Goal: Task Accomplishment & Management: Manage account settings

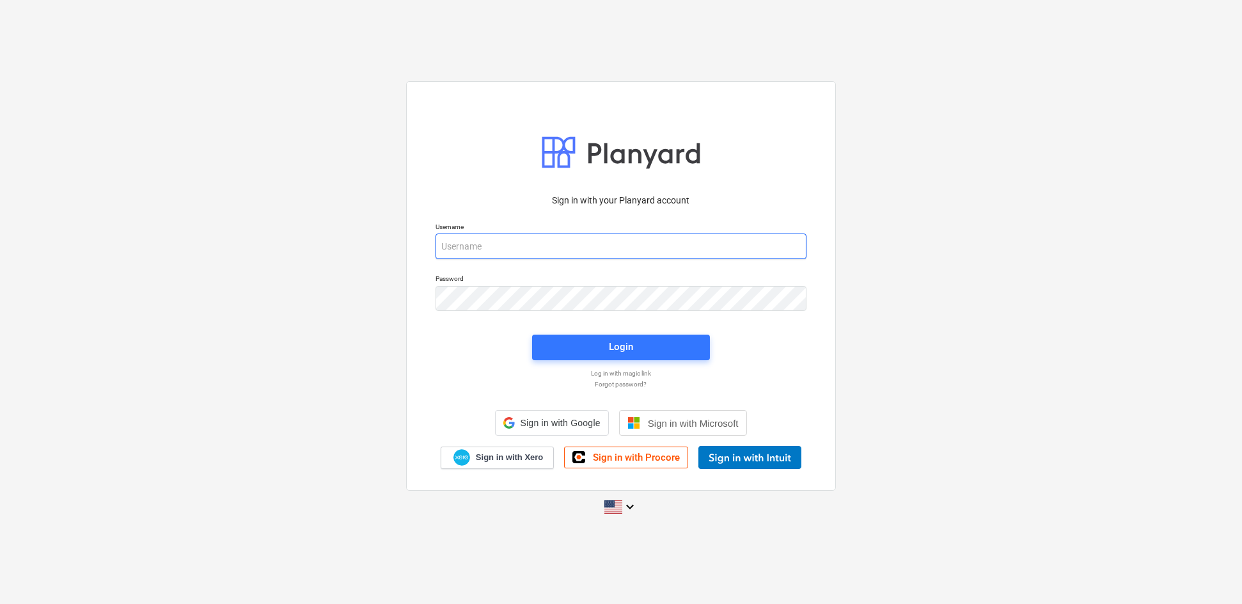
type input "[EMAIL_ADDRESS][PERSON_NAME][DOMAIN_NAME]"
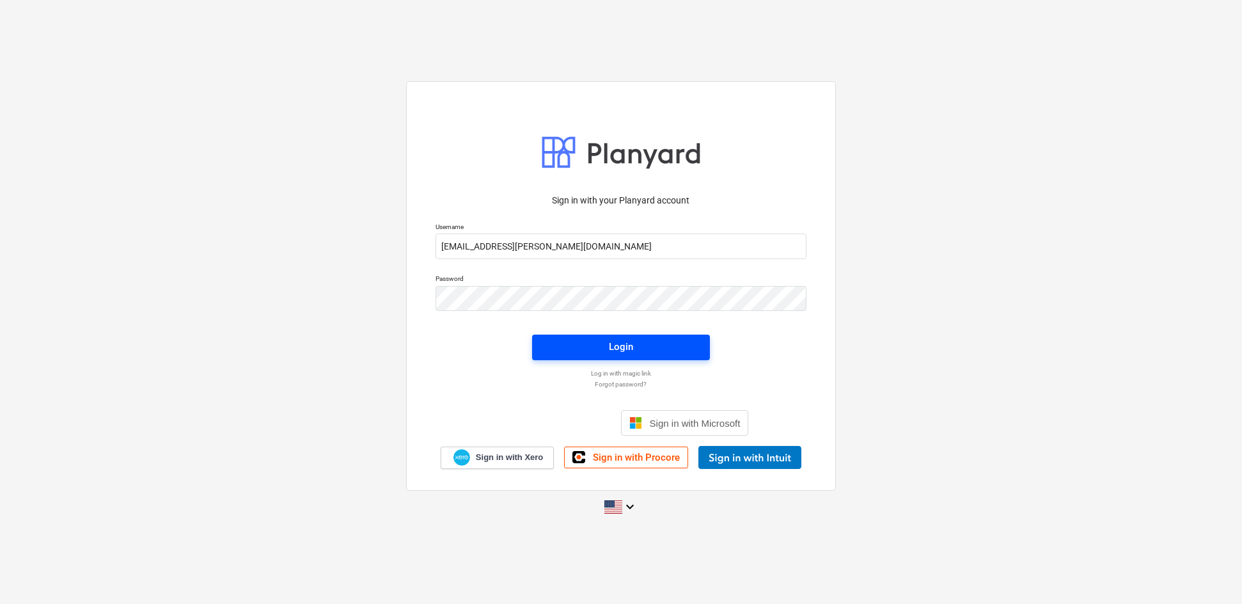
click at [588, 335] on button "Login" at bounding box center [621, 347] width 178 height 26
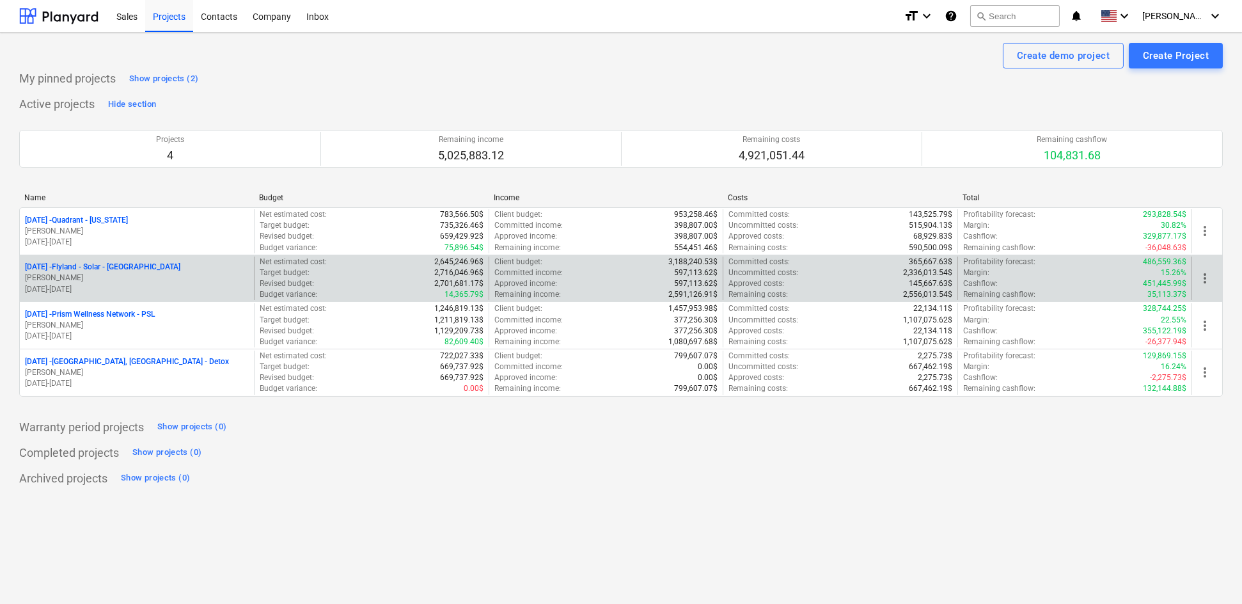
click at [119, 265] on p "[DATE] - Flyland - [GEOGRAPHIC_DATA] - [GEOGRAPHIC_DATA]" at bounding box center [102, 267] width 155 height 11
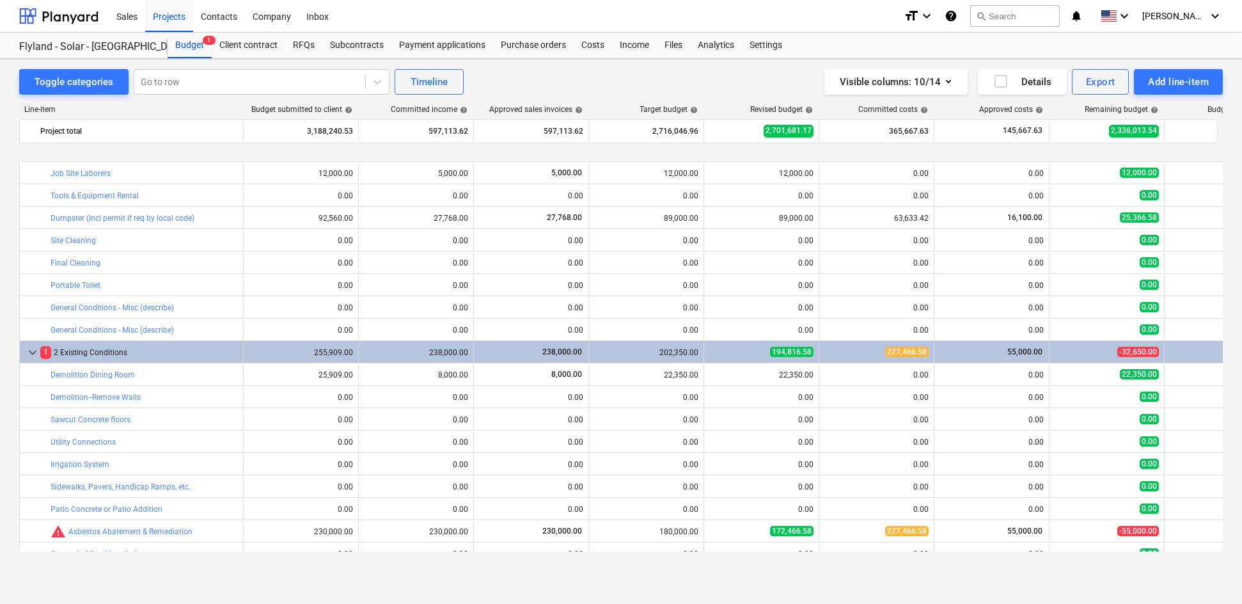
scroll to position [341, 0]
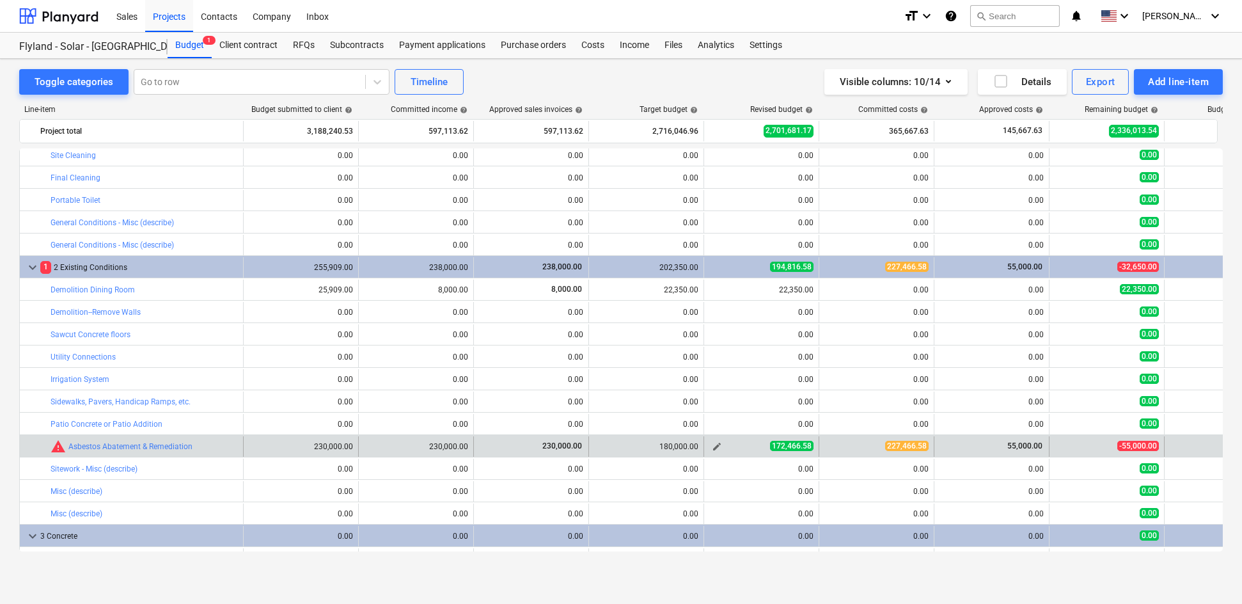
click at [720, 446] on span "edit" at bounding box center [717, 446] width 10 height 10
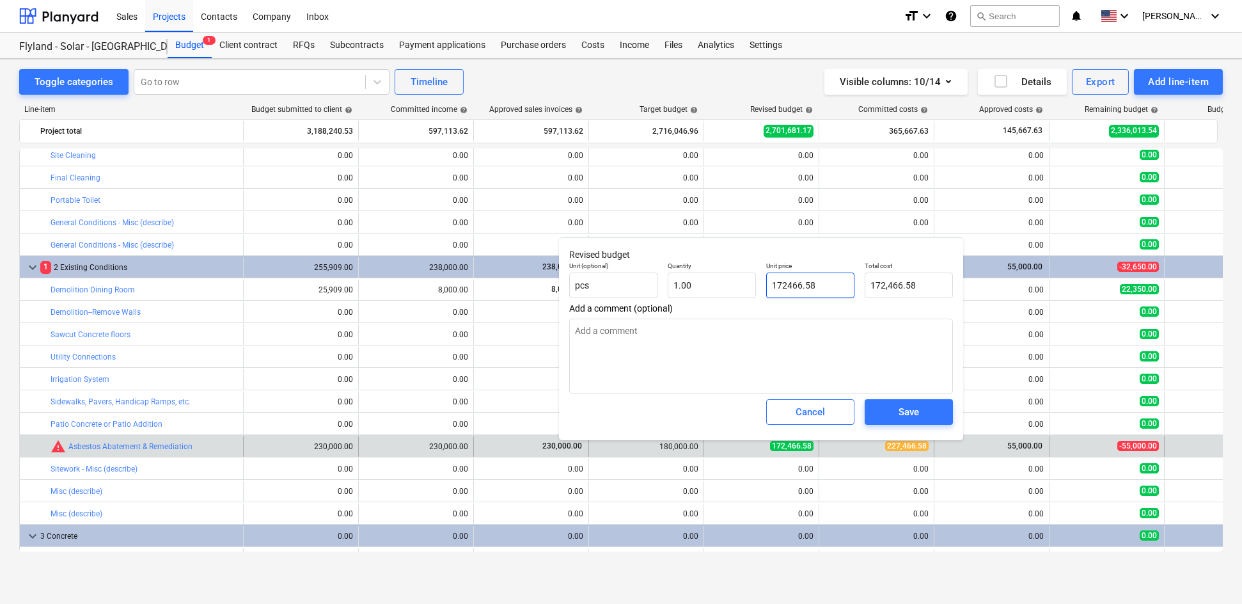
click at [806, 283] on input "172466.58" at bounding box center [810, 285] width 88 height 26
type input "2"
type textarea "x"
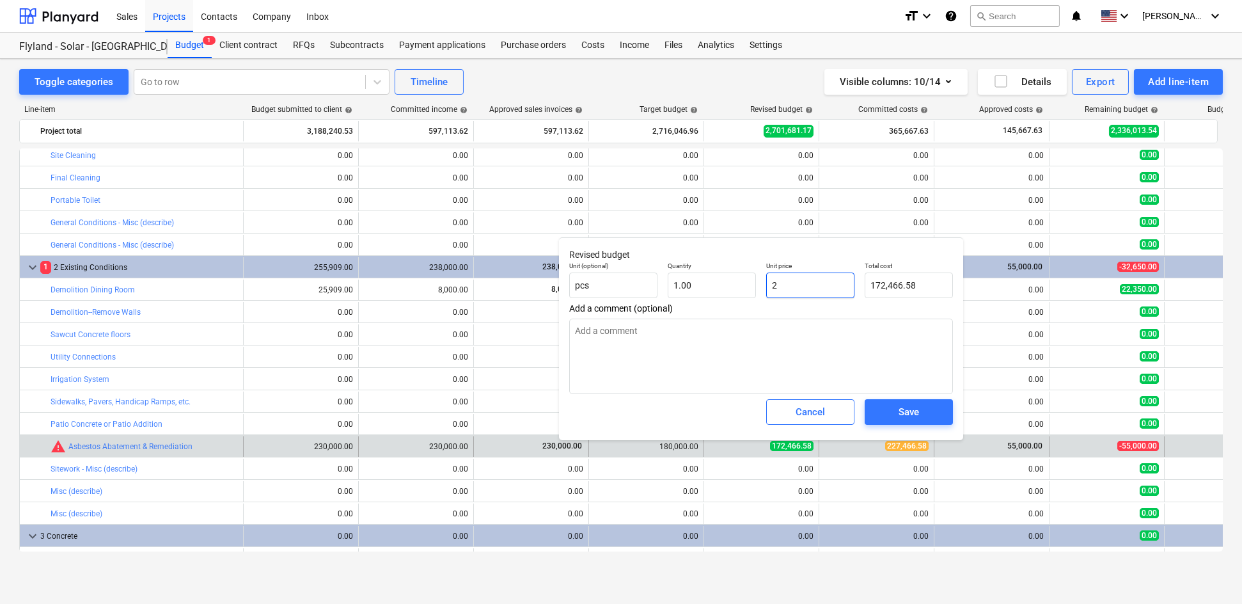
type input "2.00"
type input "22"
type textarea "x"
type input "22.00"
type input "227"
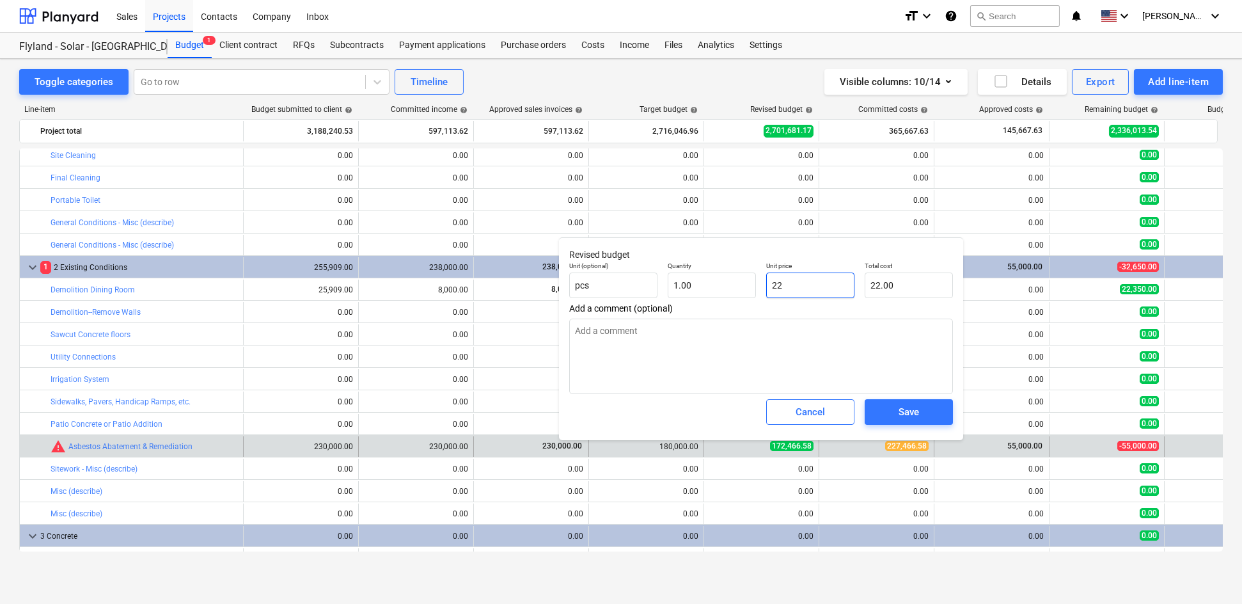
type textarea "x"
type input "227.00"
type input "2274"
type textarea "x"
type input "2,274.00"
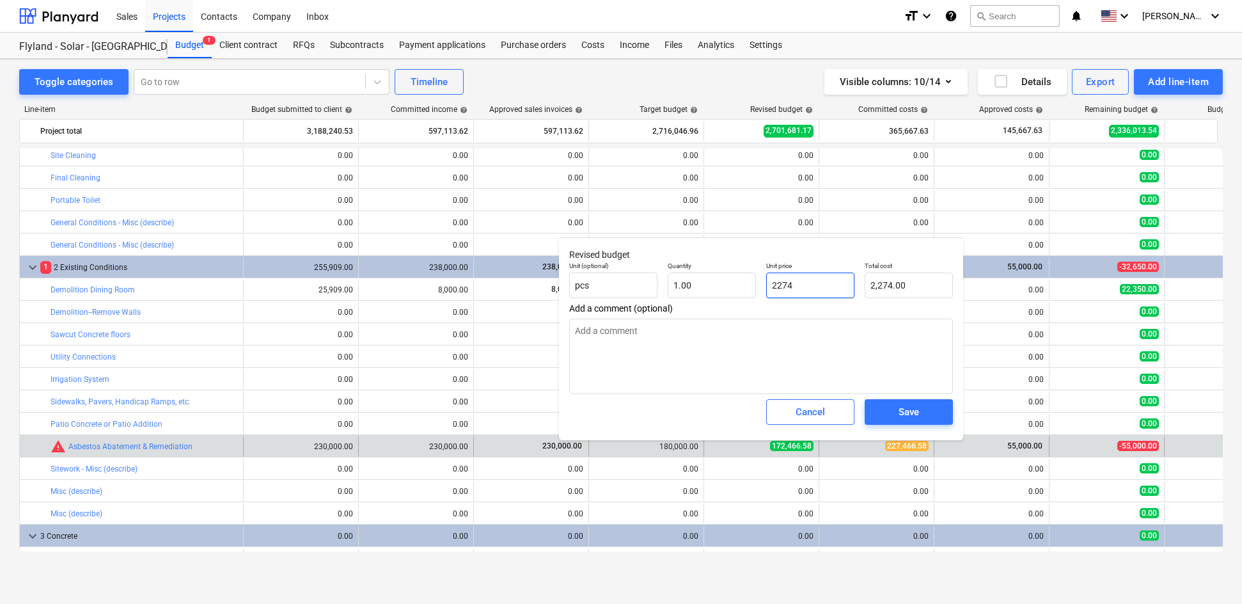
type input "22746"
type textarea "x"
type input "22,746.00"
type input "227466"
type textarea "x"
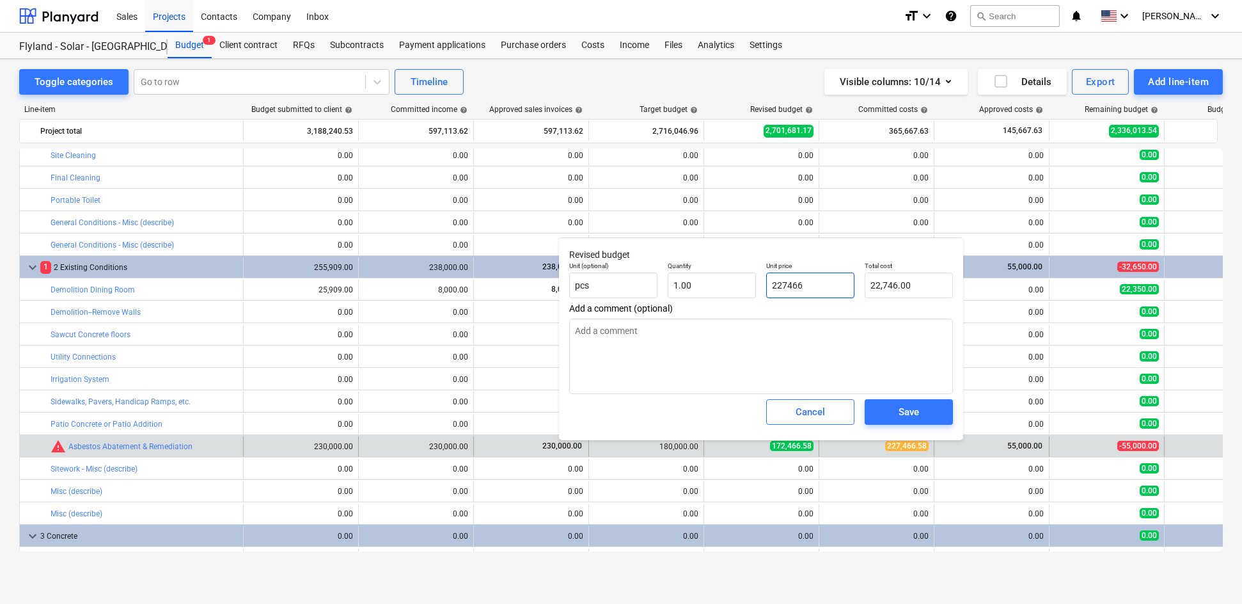
type input "227,466.00"
type input "227466."
type textarea "x"
type input "227466.5"
type textarea "x"
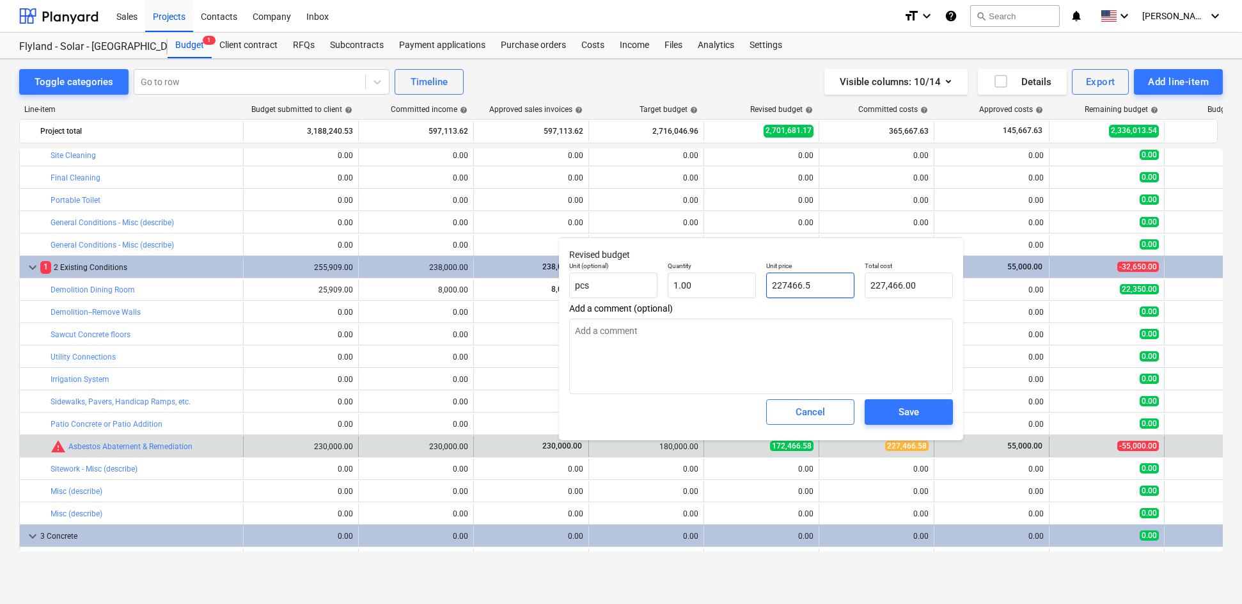
type input "227,466.50"
type input "227466.58"
type textarea "x"
type input "227,466.58"
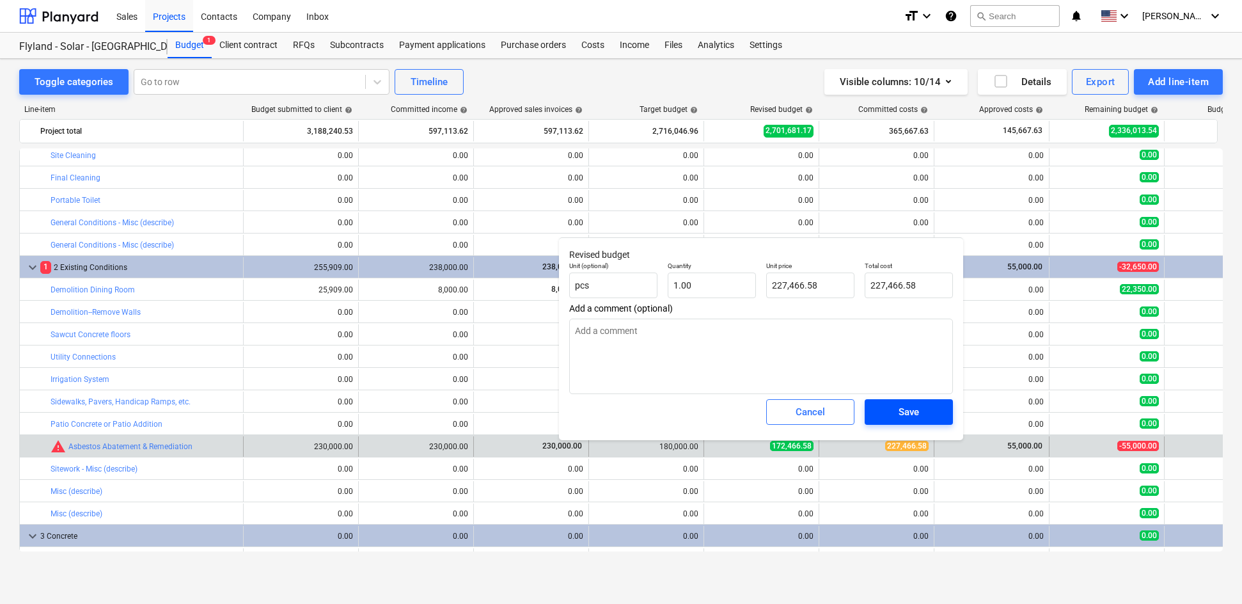
click at [913, 409] on div "Save" at bounding box center [909, 412] width 20 height 17
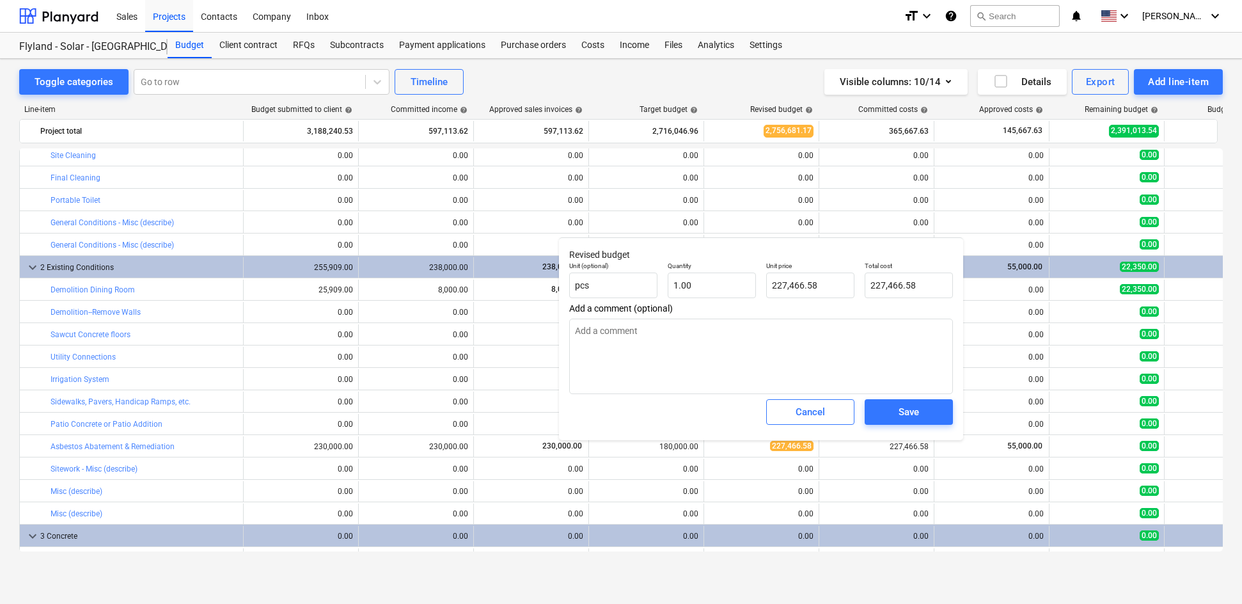
type textarea "x"
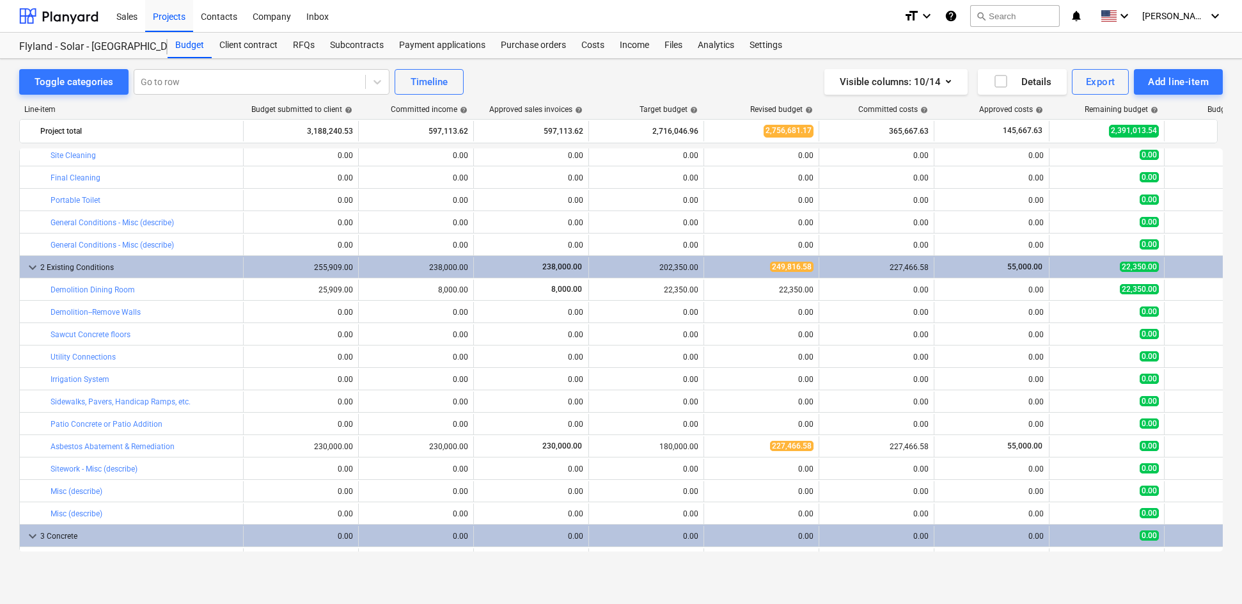
click at [964, 571] on div "Toggle categories Go to row Timeline Visible columns : 10/14 Details Export Add…" at bounding box center [621, 318] width 1242 height 518
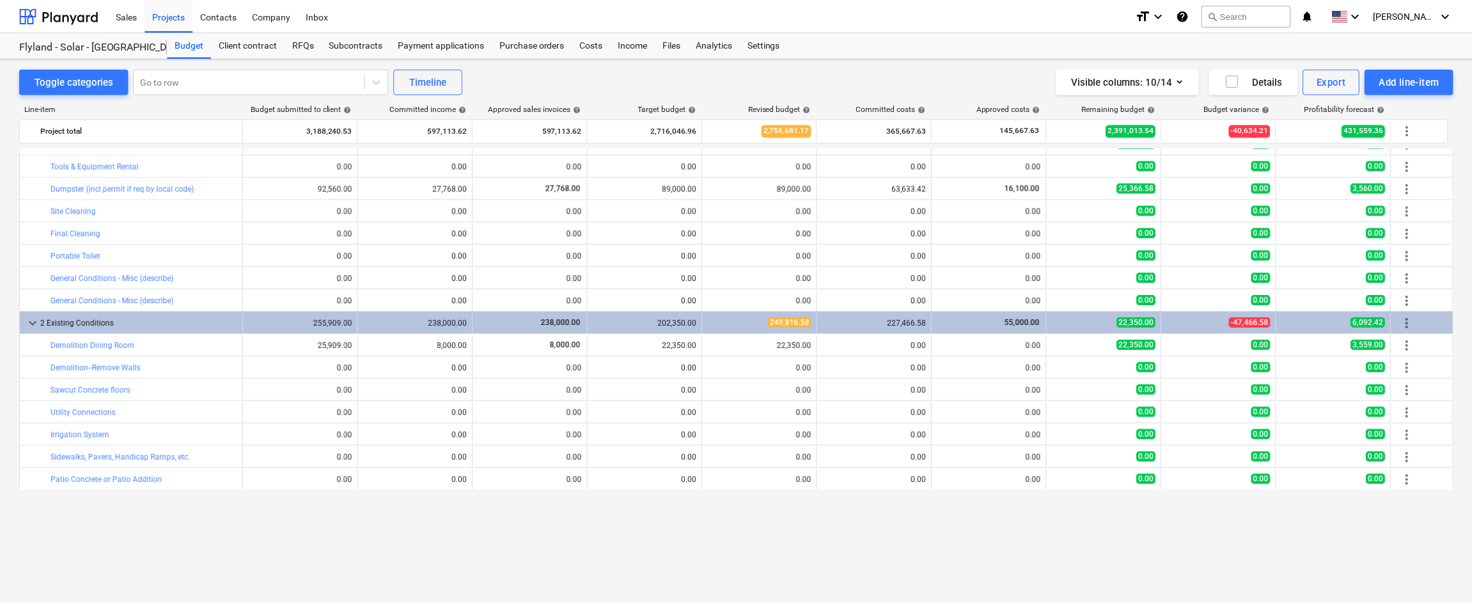
scroll to position [115, 0]
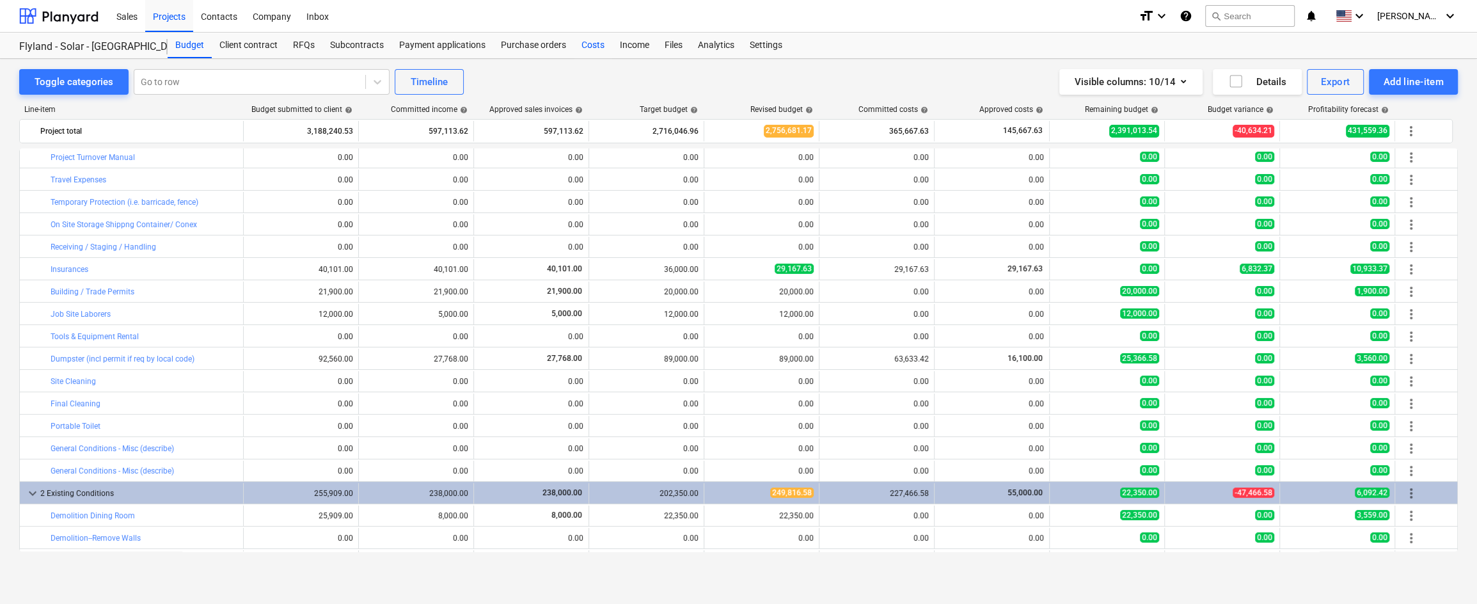
click at [592, 45] on div "Costs" at bounding box center [593, 46] width 38 height 26
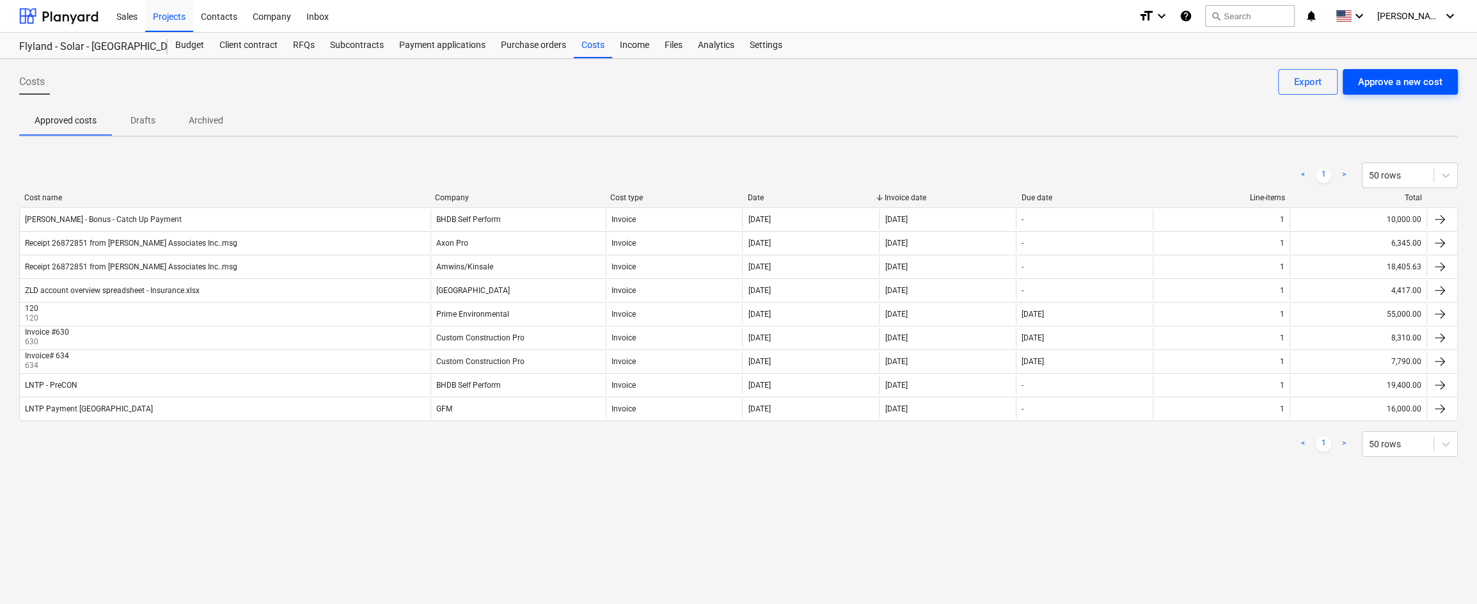
click at [1241, 83] on div "Approve a new cost" at bounding box center [1400, 82] width 84 height 17
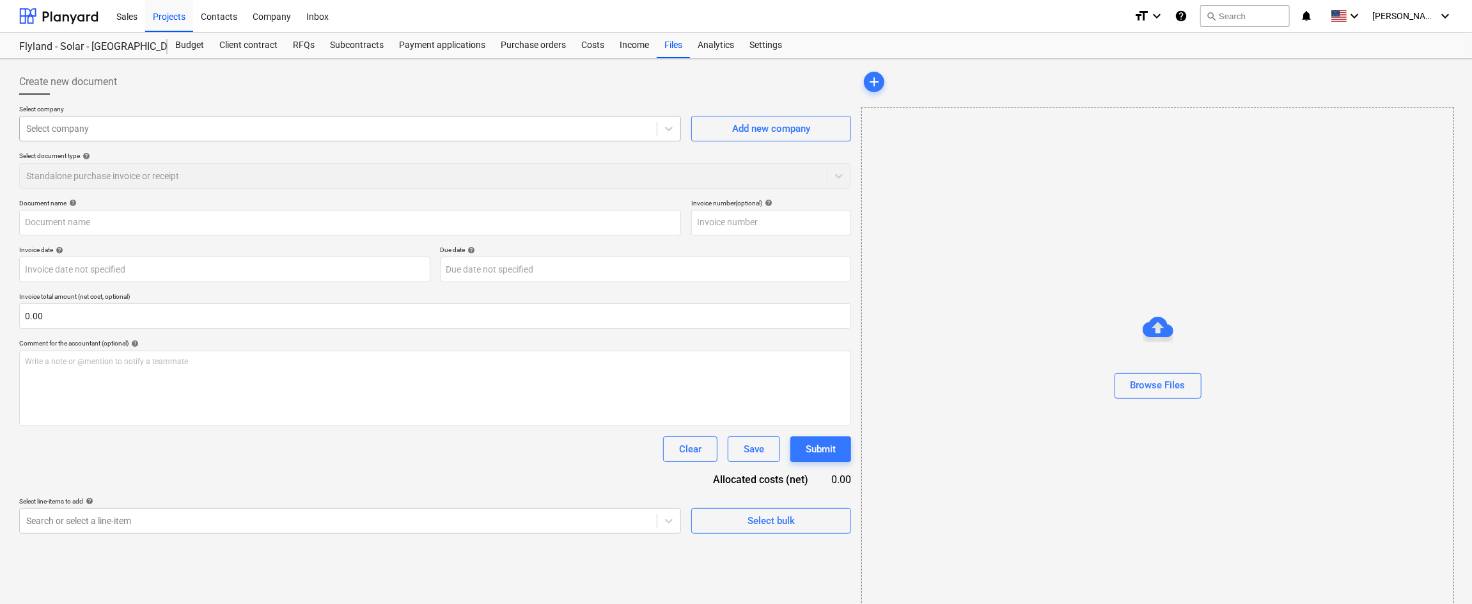
click at [492, 132] on div at bounding box center [338, 128] width 624 height 13
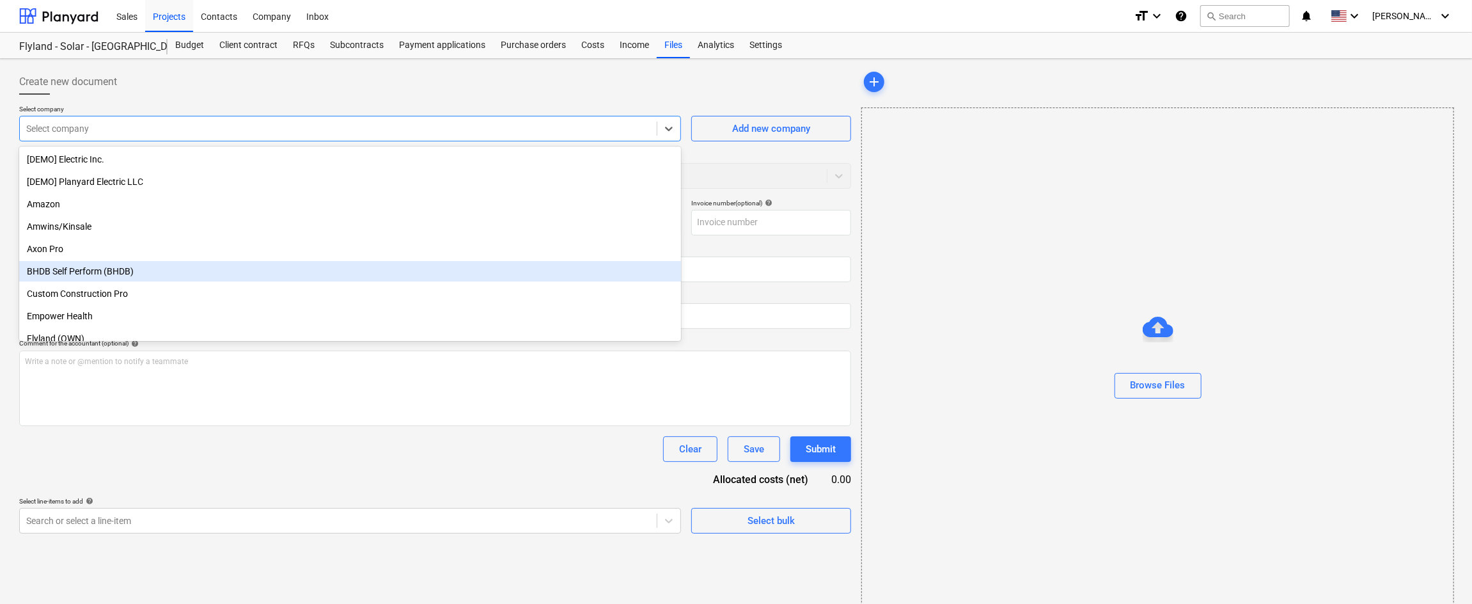
click at [308, 272] on div "BHDB Self Perform (BHDB)" at bounding box center [350, 271] width 662 height 20
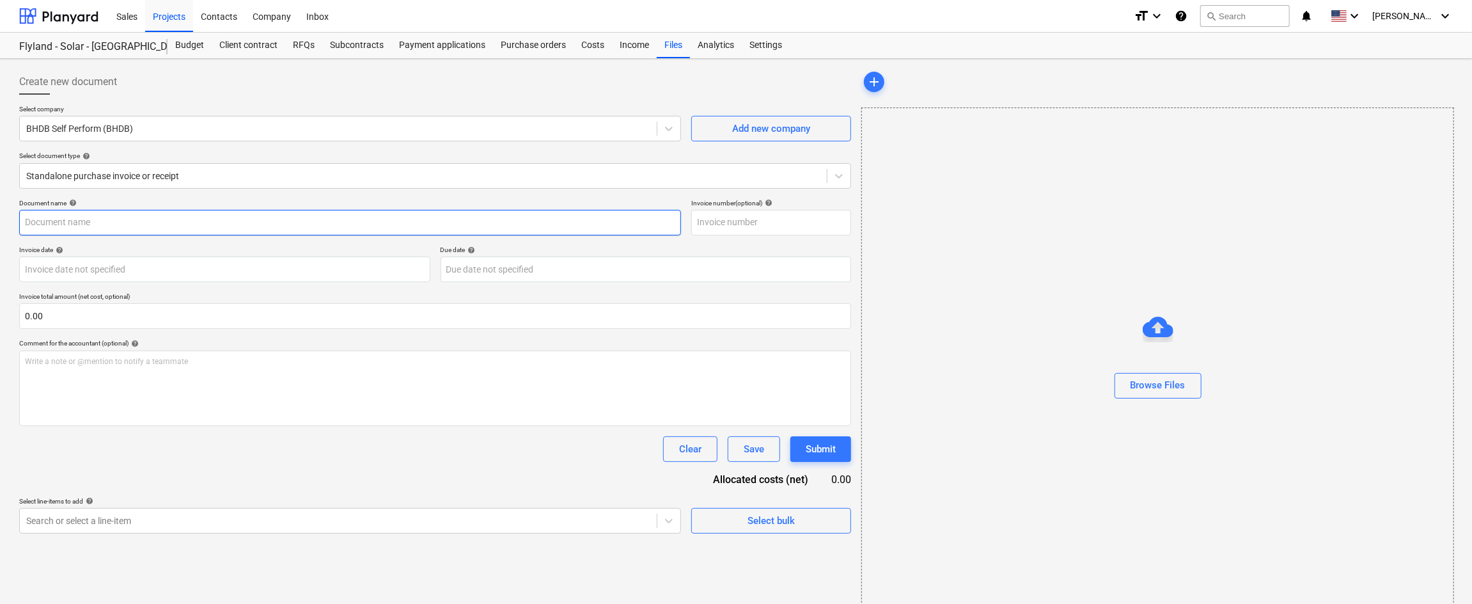
click at [256, 221] on input "text" at bounding box center [350, 223] width 662 height 26
drag, startPoint x: 98, startPoint y: 223, endPoint x: 386, endPoint y: 221, distance: 287.8
click at [386, 221] on input "Pre Abatement Demp" at bounding box center [350, 223] width 662 height 26
click at [111, 221] on input "Pre Abatement Demp" at bounding box center [350, 223] width 662 height 26
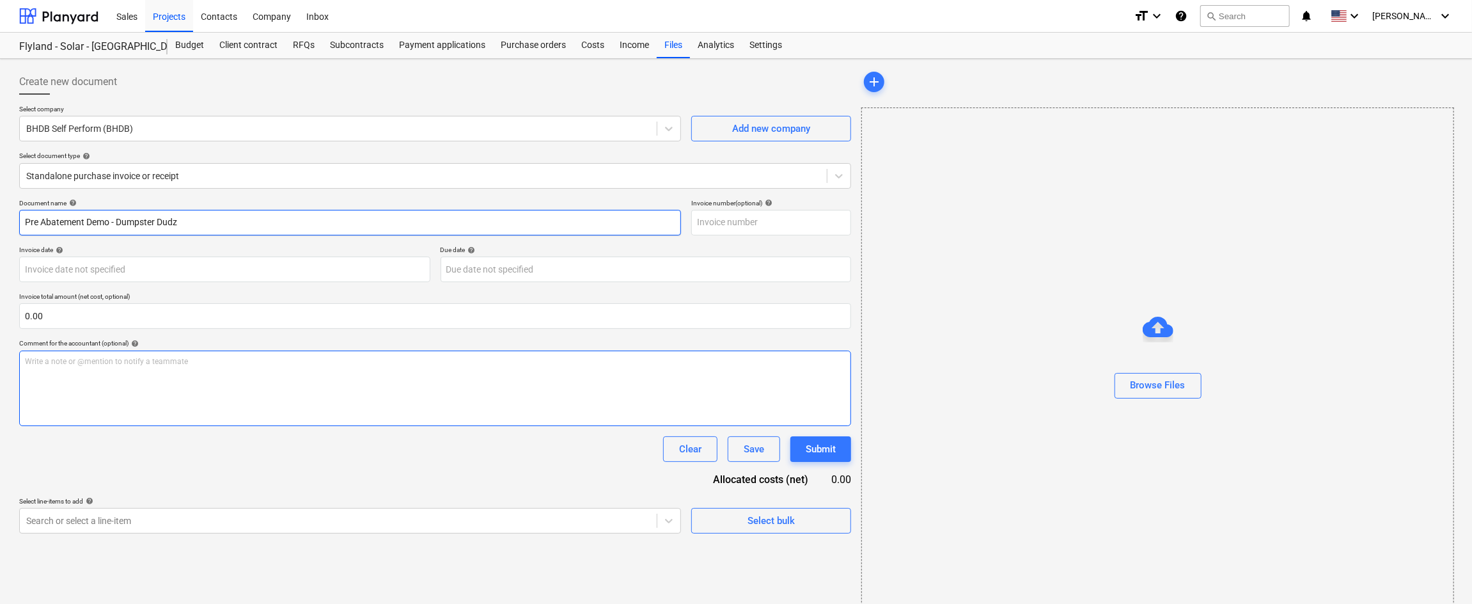
type input "Pre Abatement Demo - Dumpster Dudz"
click at [267, 361] on p "Write a note or @mention to notify a teammate [PERSON_NAME]" at bounding box center [435, 361] width 821 height 11
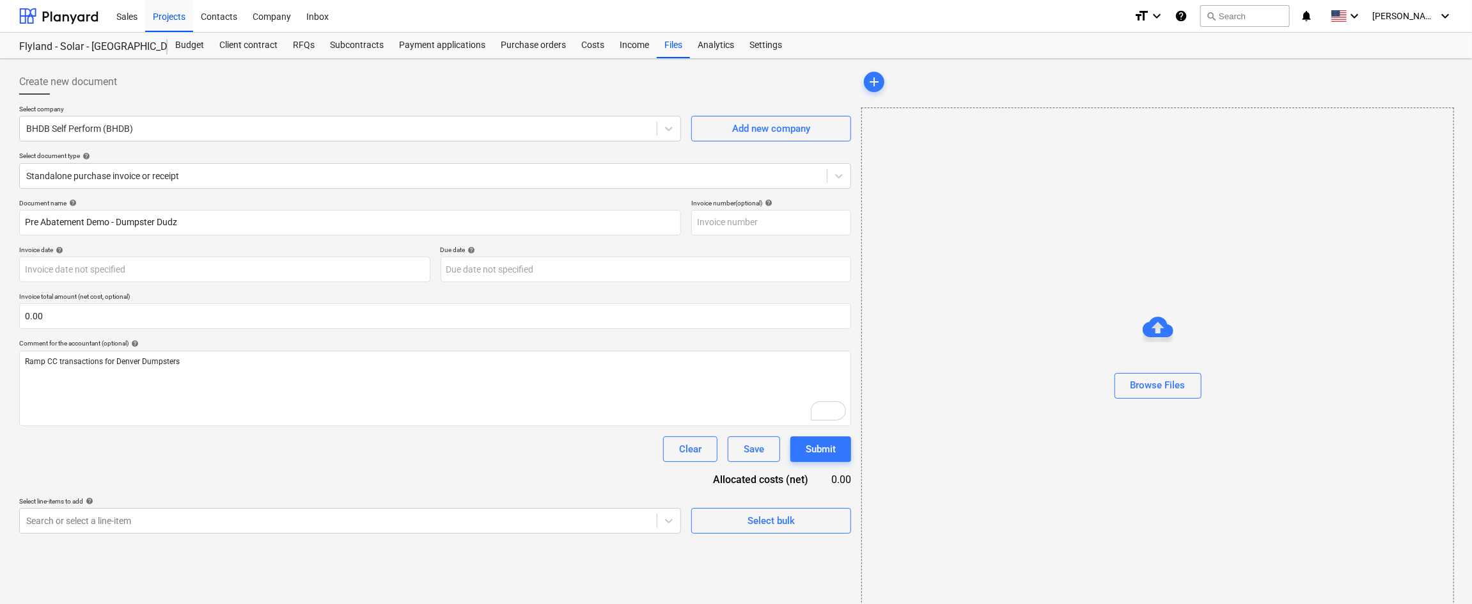
click at [166, 301] on p "Invoice total amount (net cost, optional)" at bounding box center [435, 297] width 832 height 11
click at [184, 311] on input "text" at bounding box center [435, 316] width 832 height 26
type input "2,950.00"
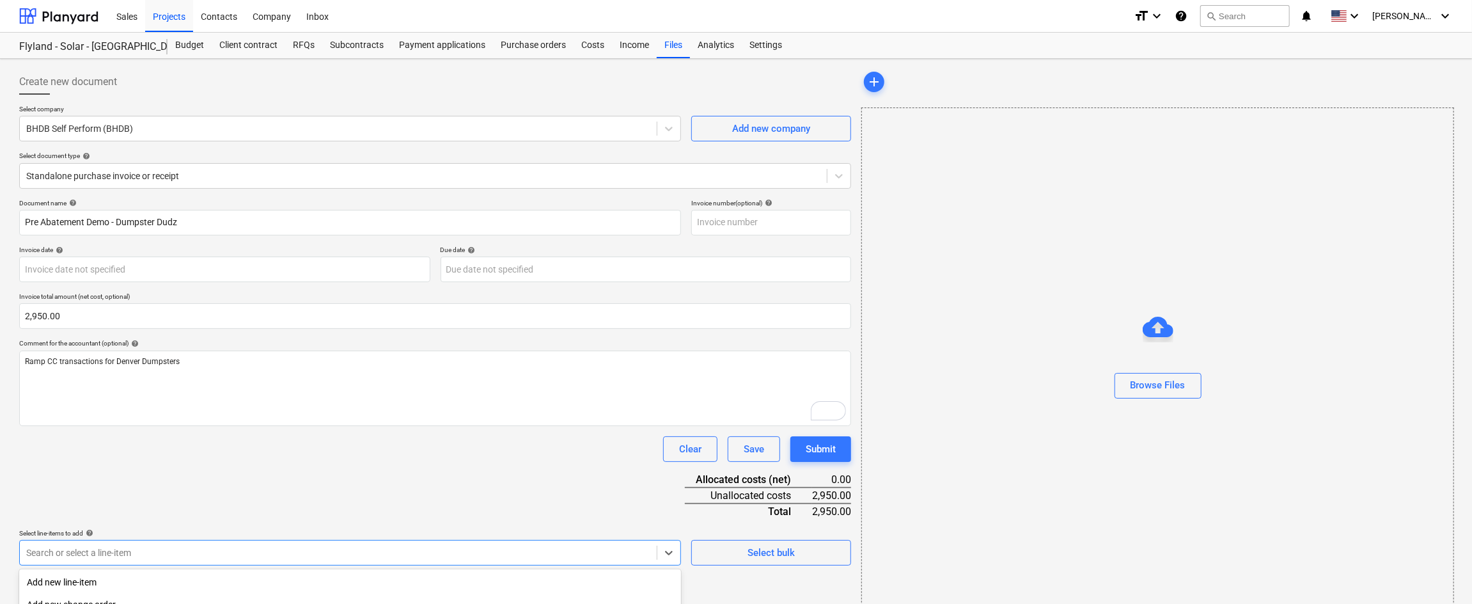
scroll to position [160, 0]
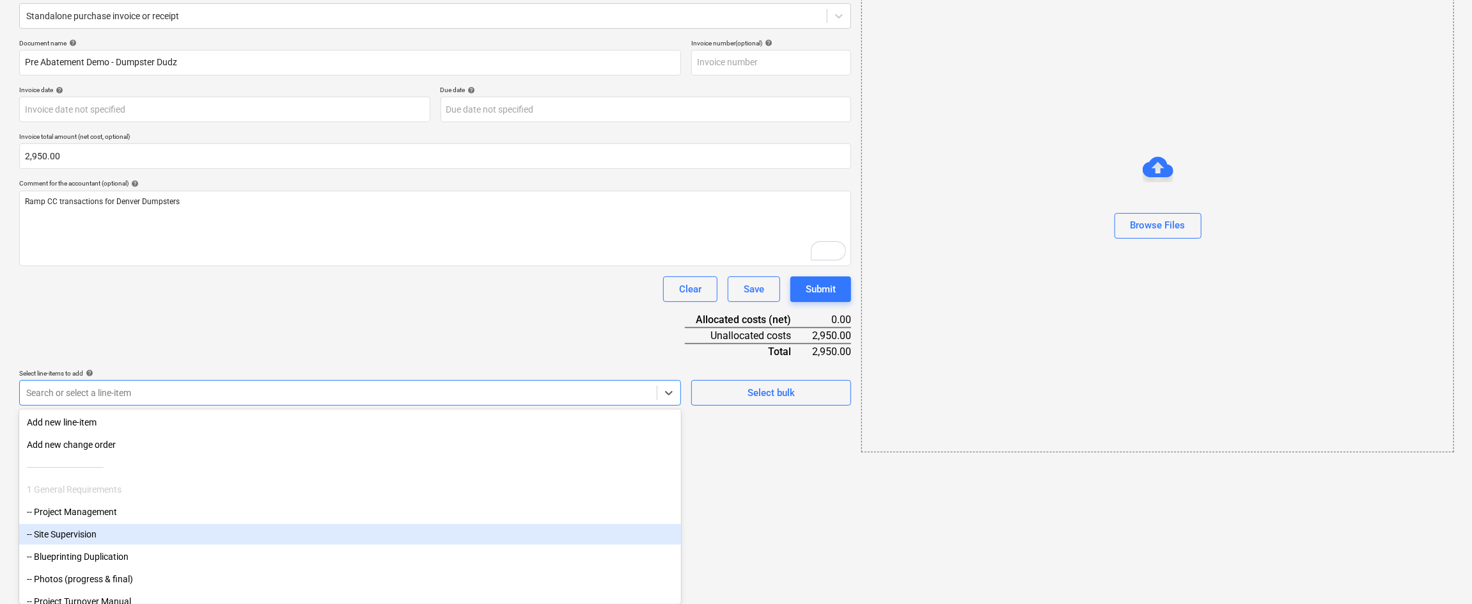
click at [290, 444] on body "Sales Projects Contacts Company Inbox format_size keyboard_arrow_down help sear…" at bounding box center [736, 142] width 1472 height 604
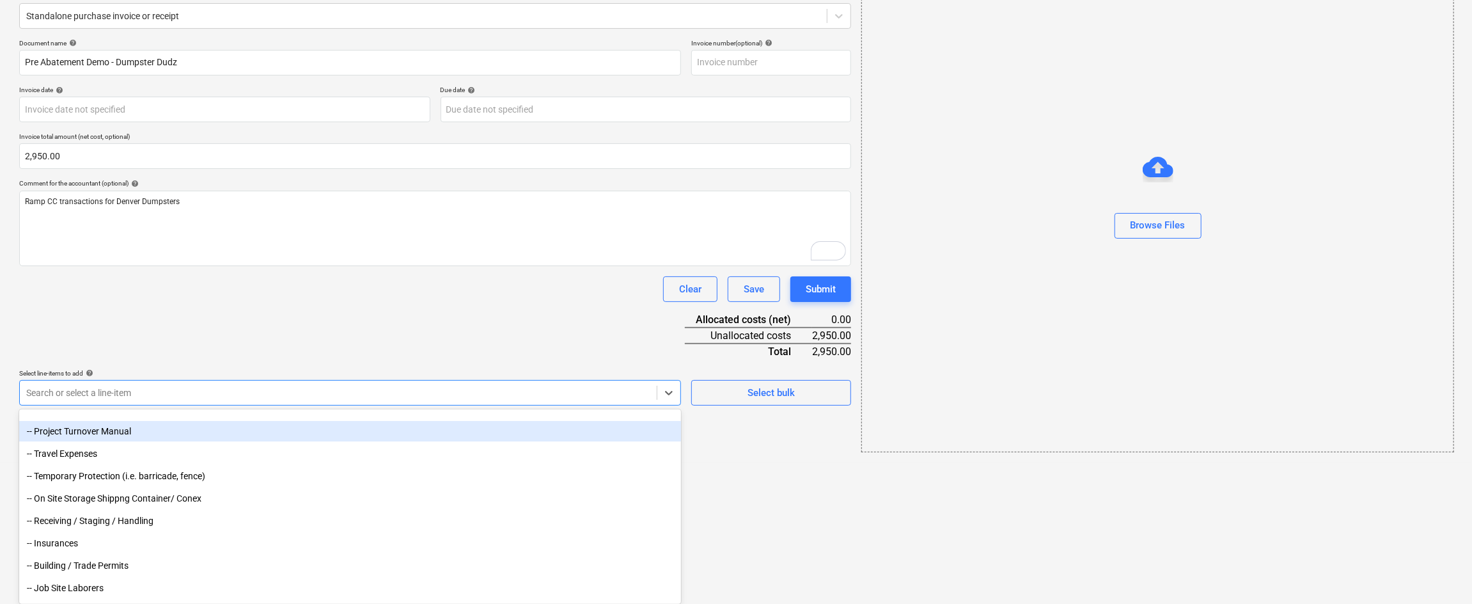
scroll to position [256, 0]
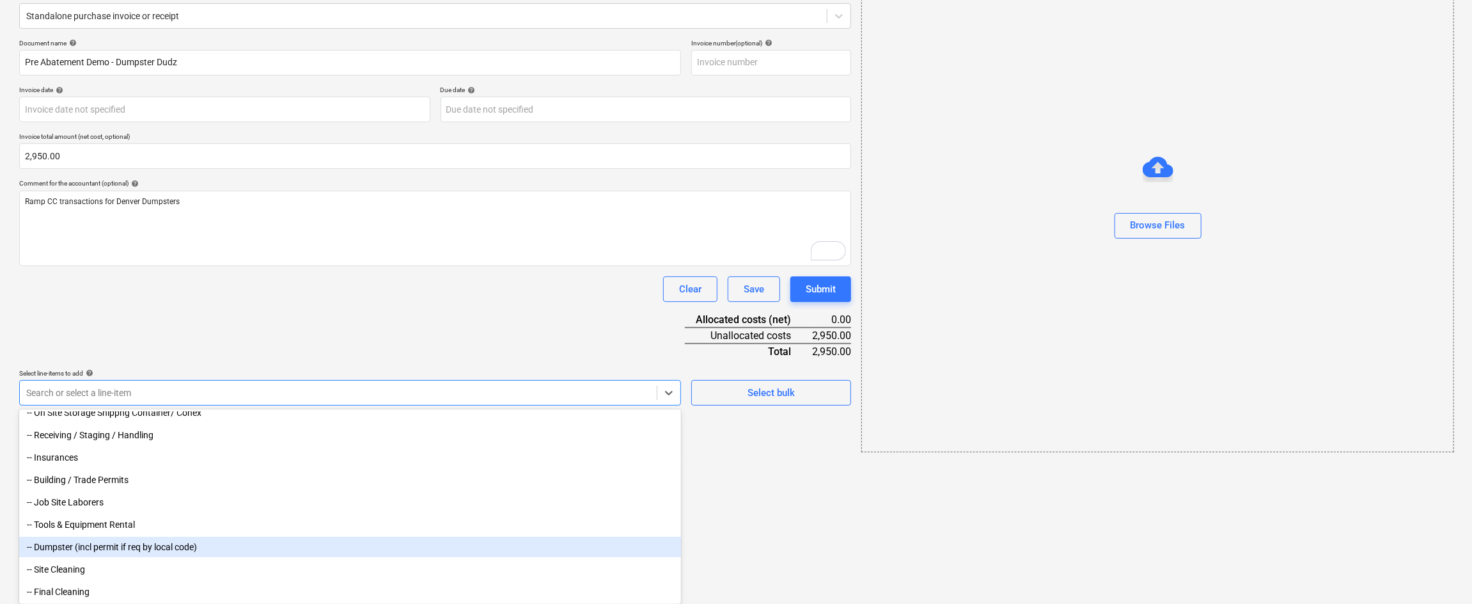
click at [274, 547] on div "-- Dumpster (incl permit if req by local code)" at bounding box center [350, 547] width 662 height 20
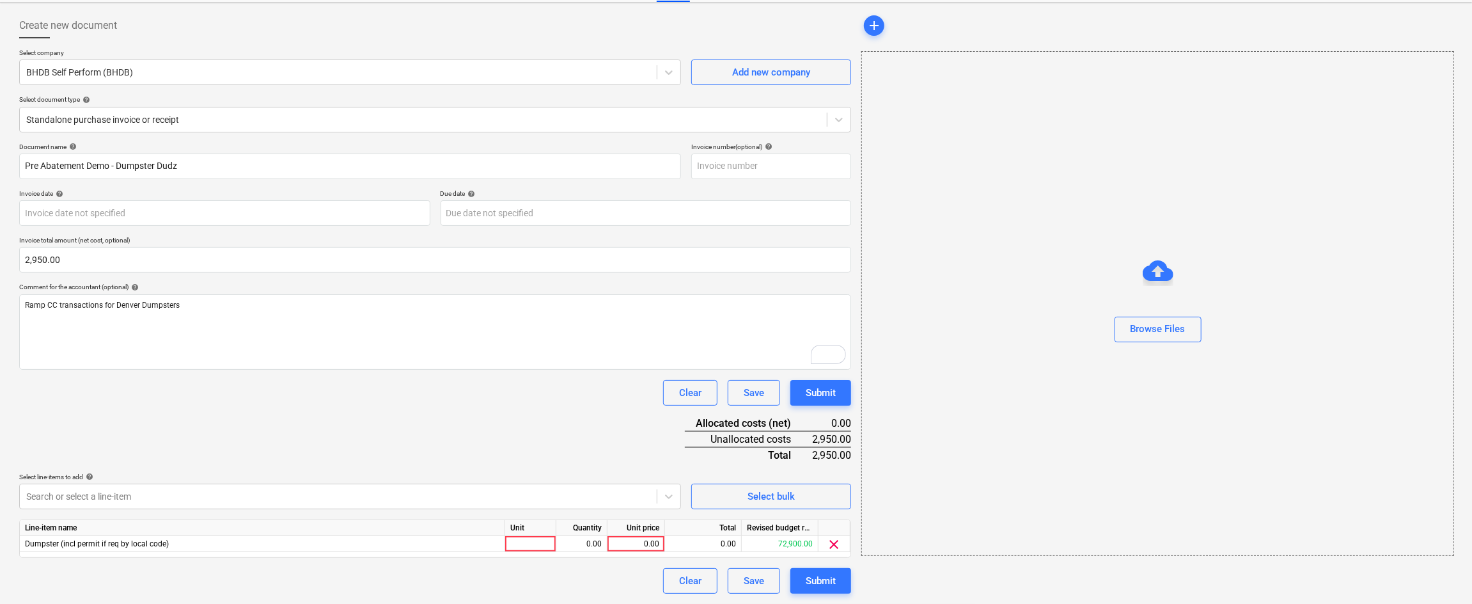
click at [452, 315] on div "Document name help Pre Abatement Demo - Dumpster Dudz Invoice number (optional)…" at bounding box center [435, 368] width 832 height 451
click at [644, 541] on div "0.00" at bounding box center [636, 546] width 47 height 16
type input "2950"
click at [563, 407] on div "Document name help Pre Abatement Demo - Dumpster Dudz Invoice number (optional)…" at bounding box center [435, 370] width 832 height 451
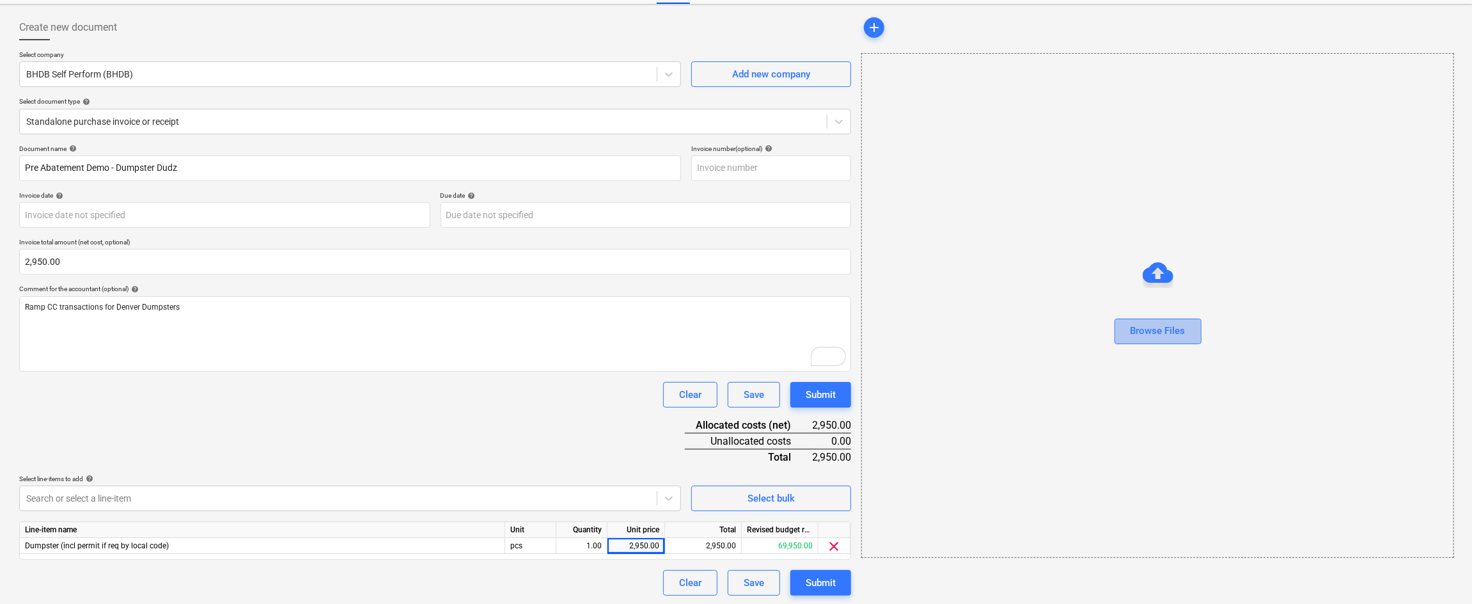
click at [1144, 336] on div "Browse Files" at bounding box center [1158, 330] width 55 height 17
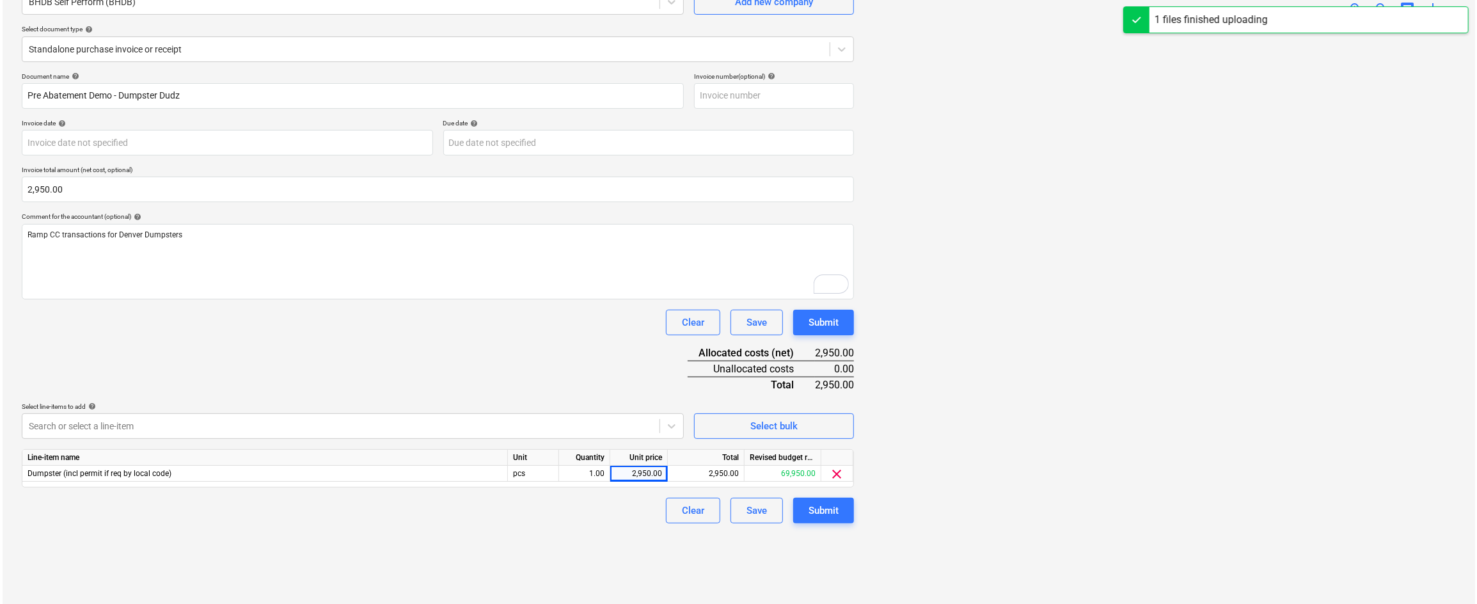
scroll to position [127, 0]
click at [815, 508] on div "Submit" at bounding box center [821, 509] width 30 height 17
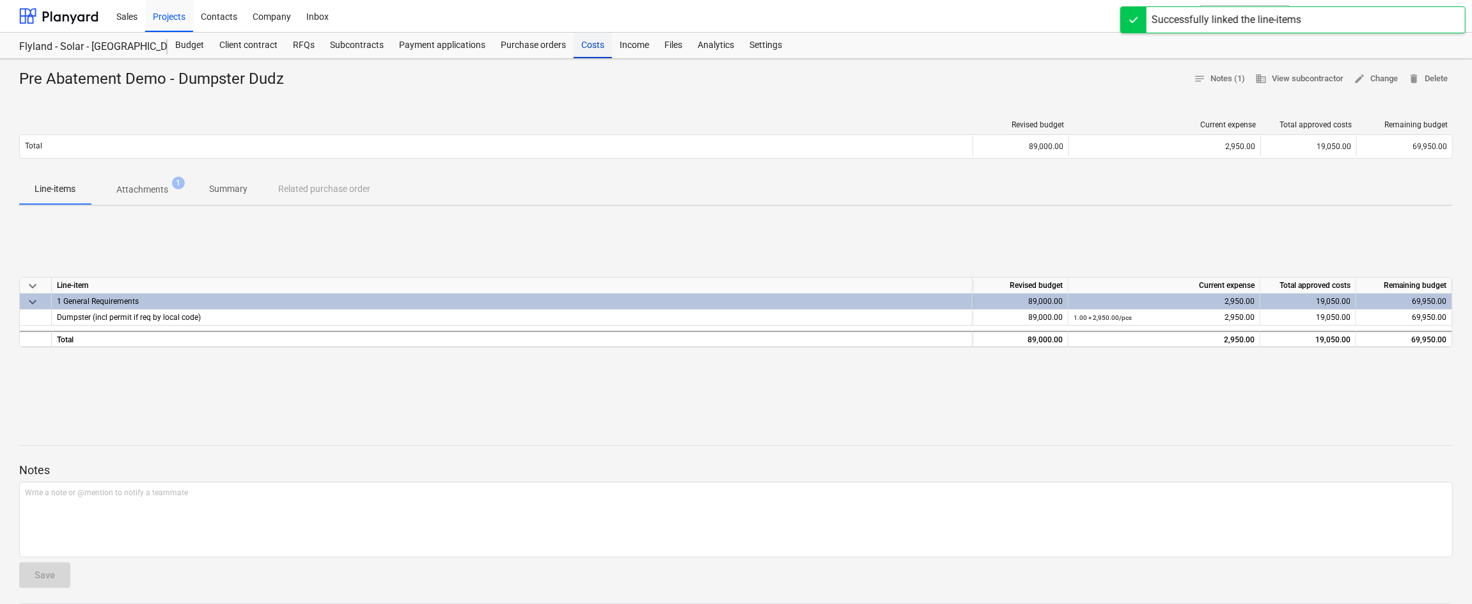
click at [596, 48] on div "Costs" at bounding box center [593, 46] width 38 height 26
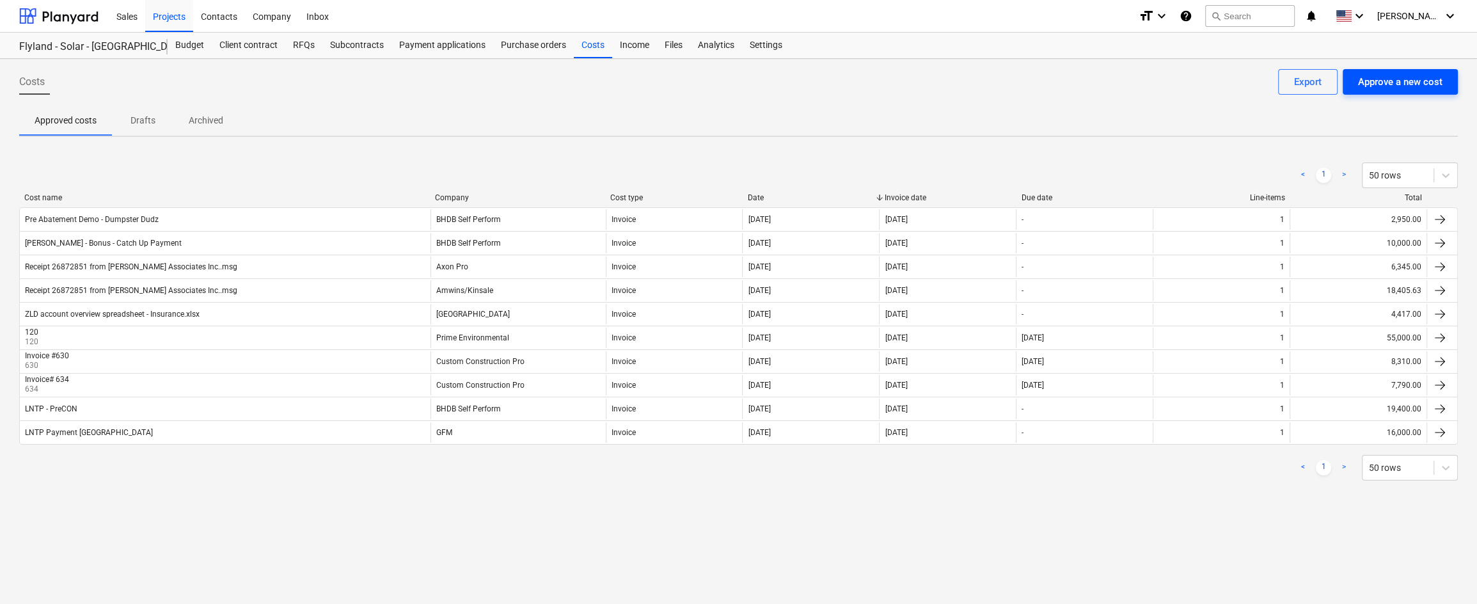
click at [1241, 81] on div "Approve a new cost" at bounding box center [1400, 82] width 84 height 17
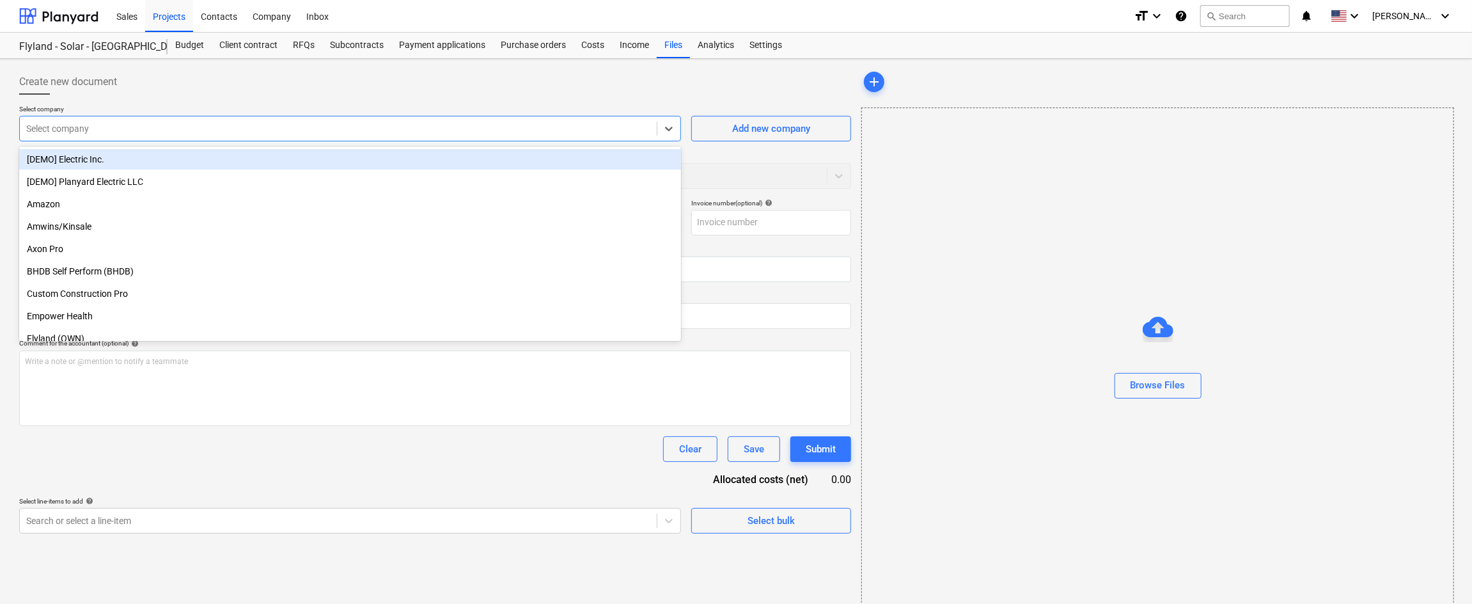
click at [448, 131] on div at bounding box center [338, 128] width 624 height 13
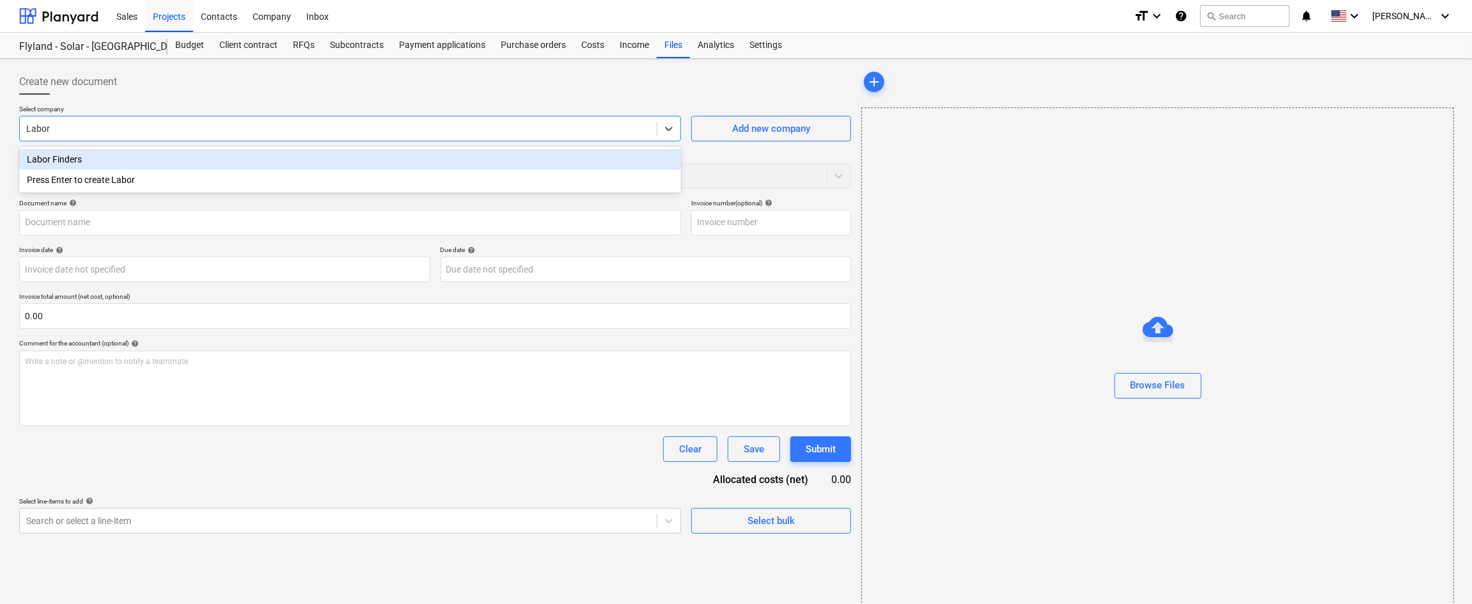
type input "Labor"
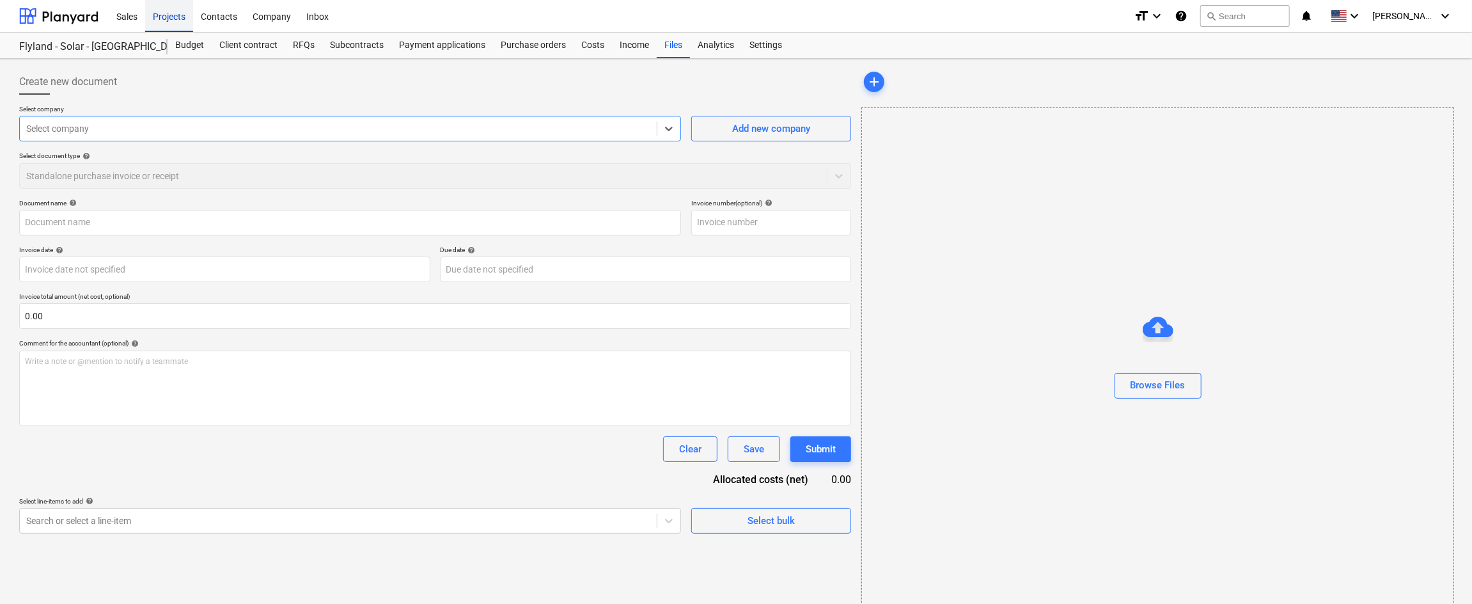
click at [169, 13] on div "Projects" at bounding box center [169, 15] width 48 height 33
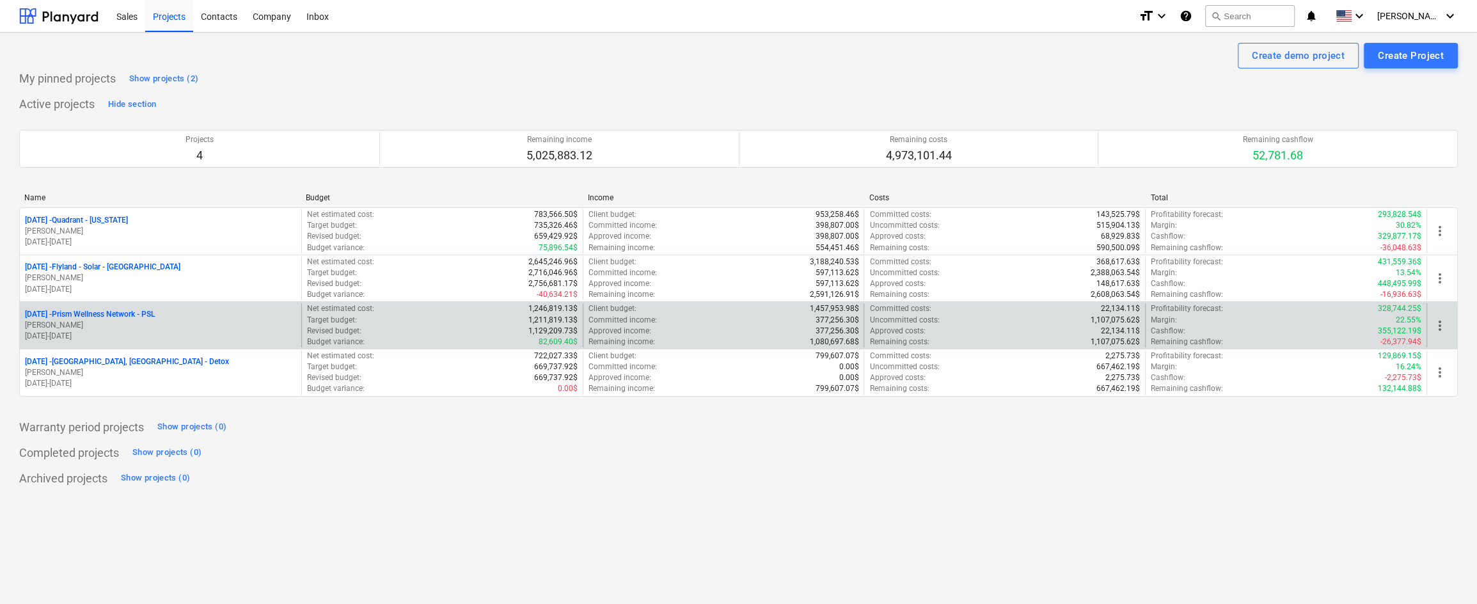
click at [124, 317] on p "[DATE] - Prism Wellness Network - PSL" at bounding box center [90, 314] width 130 height 11
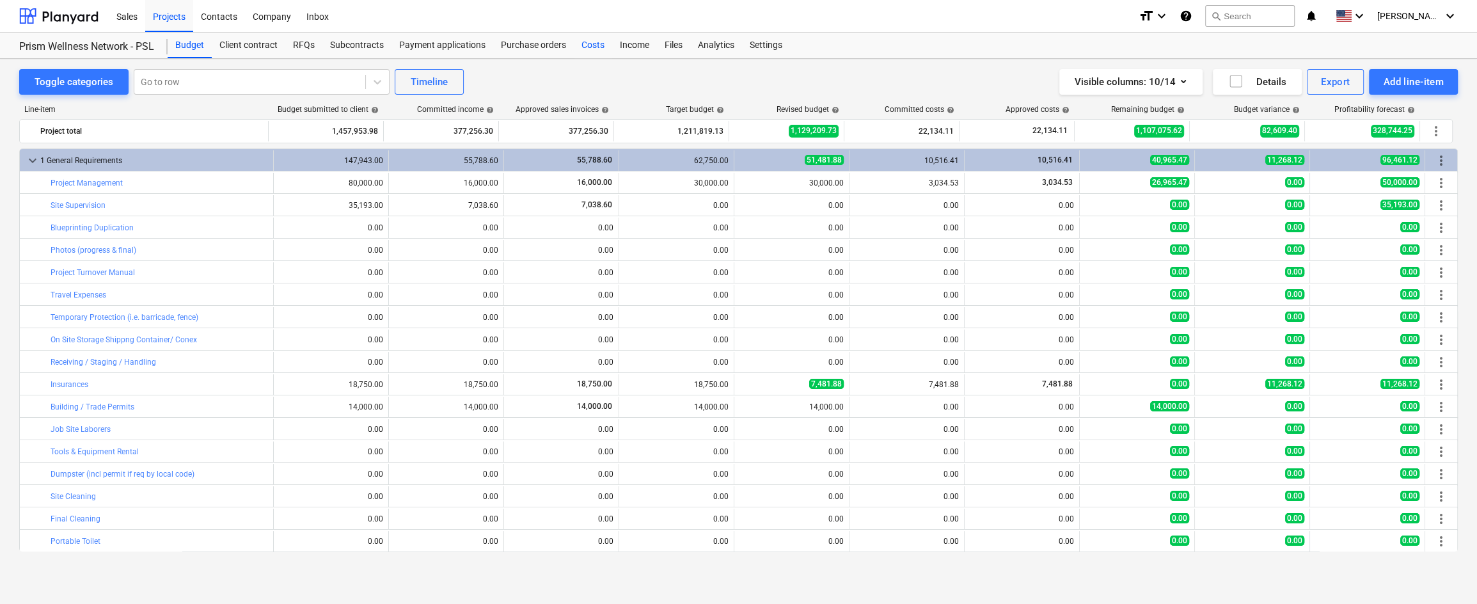
click at [590, 41] on div "Costs" at bounding box center [593, 46] width 38 height 26
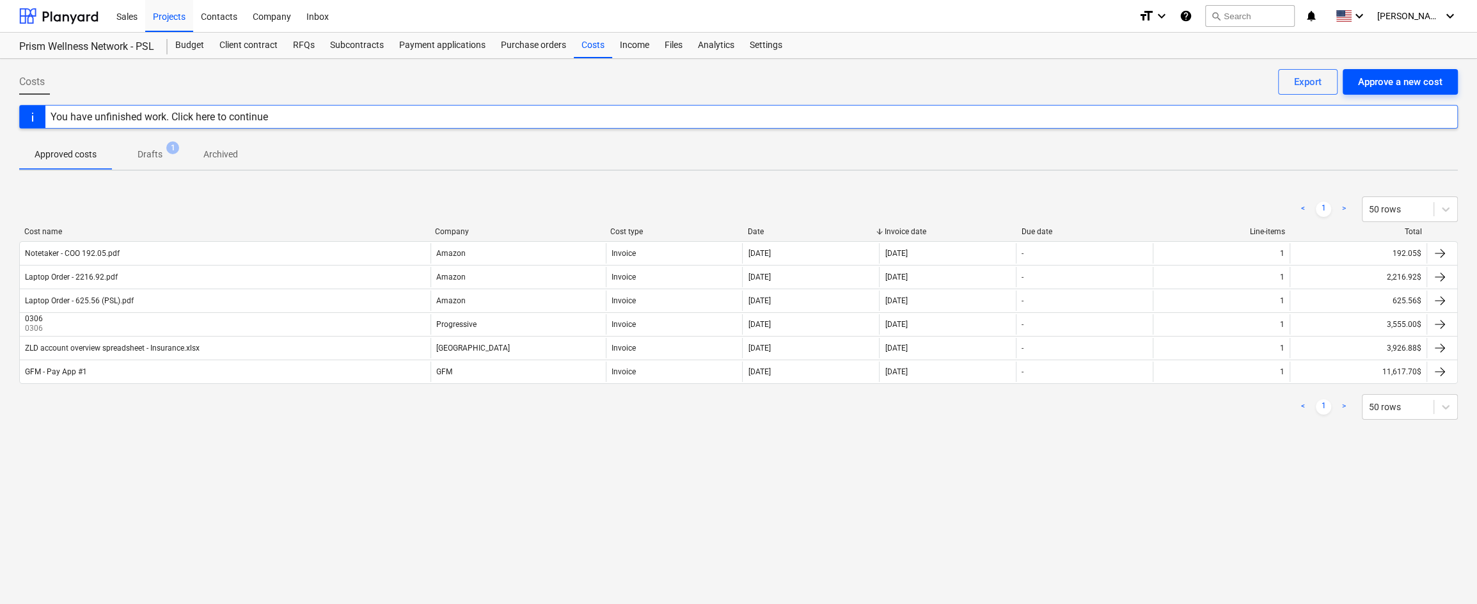
click at [1241, 85] on div "Approve a new cost" at bounding box center [1400, 82] width 84 height 17
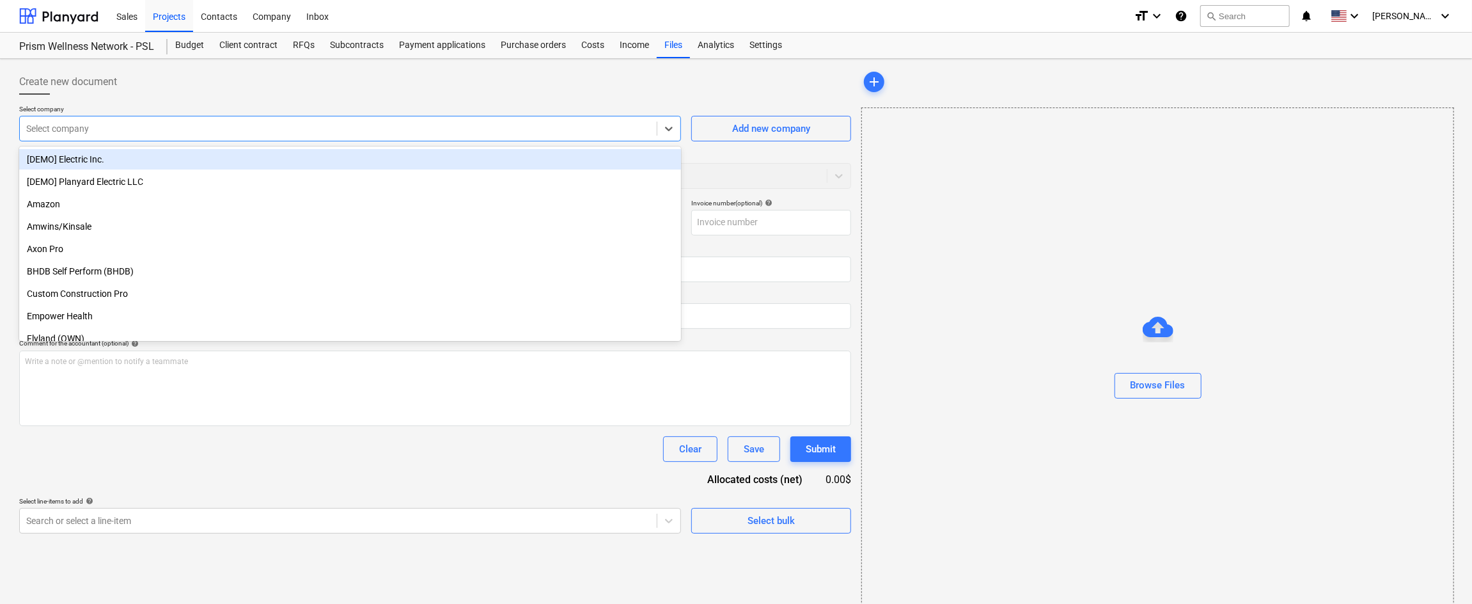
click at [573, 120] on div "Select company" at bounding box center [338, 129] width 637 height 18
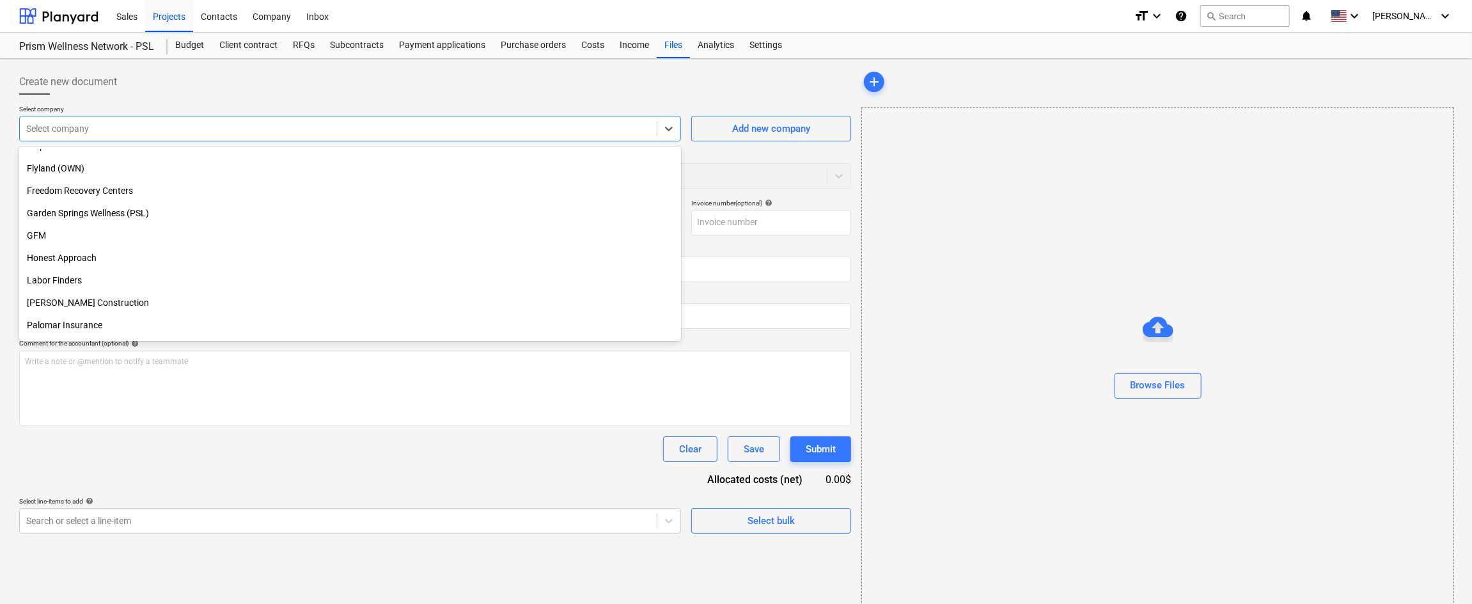
scroll to position [256, 0]
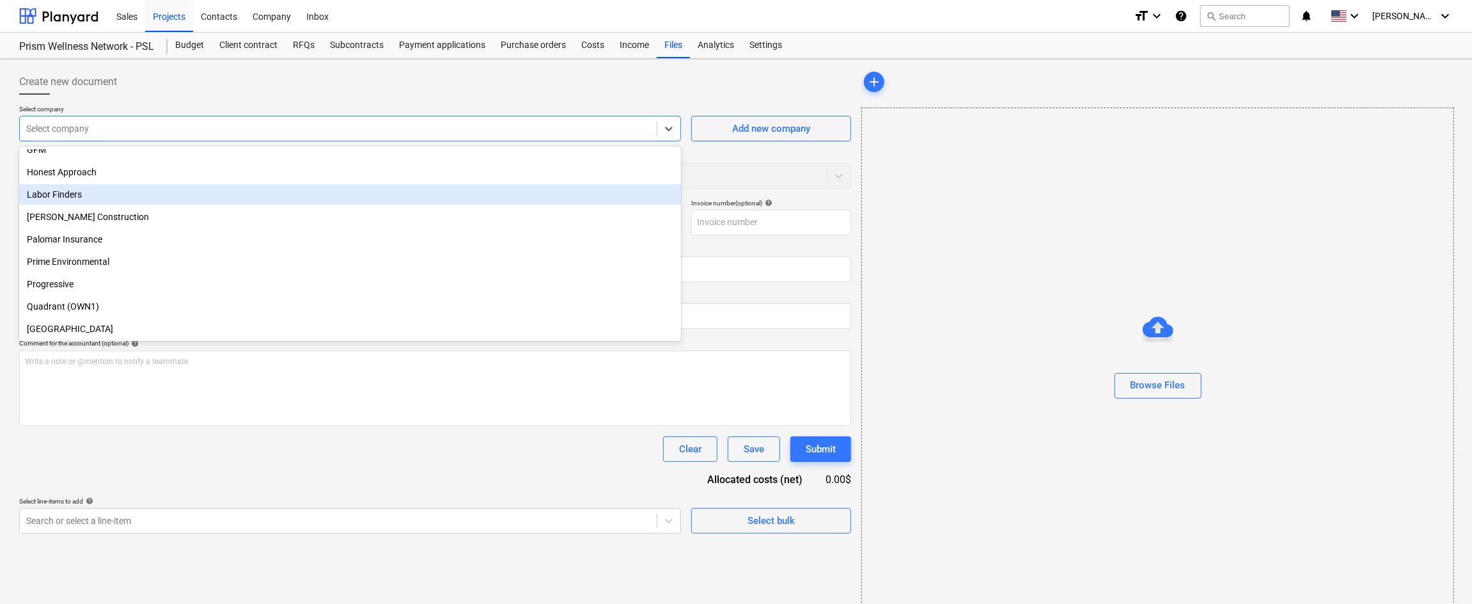
drag, startPoint x: 320, startPoint y: 203, endPoint x: 295, endPoint y: 193, distance: 27.2
click at [295, 193] on div "Labor Finders" at bounding box center [350, 194] width 662 height 20
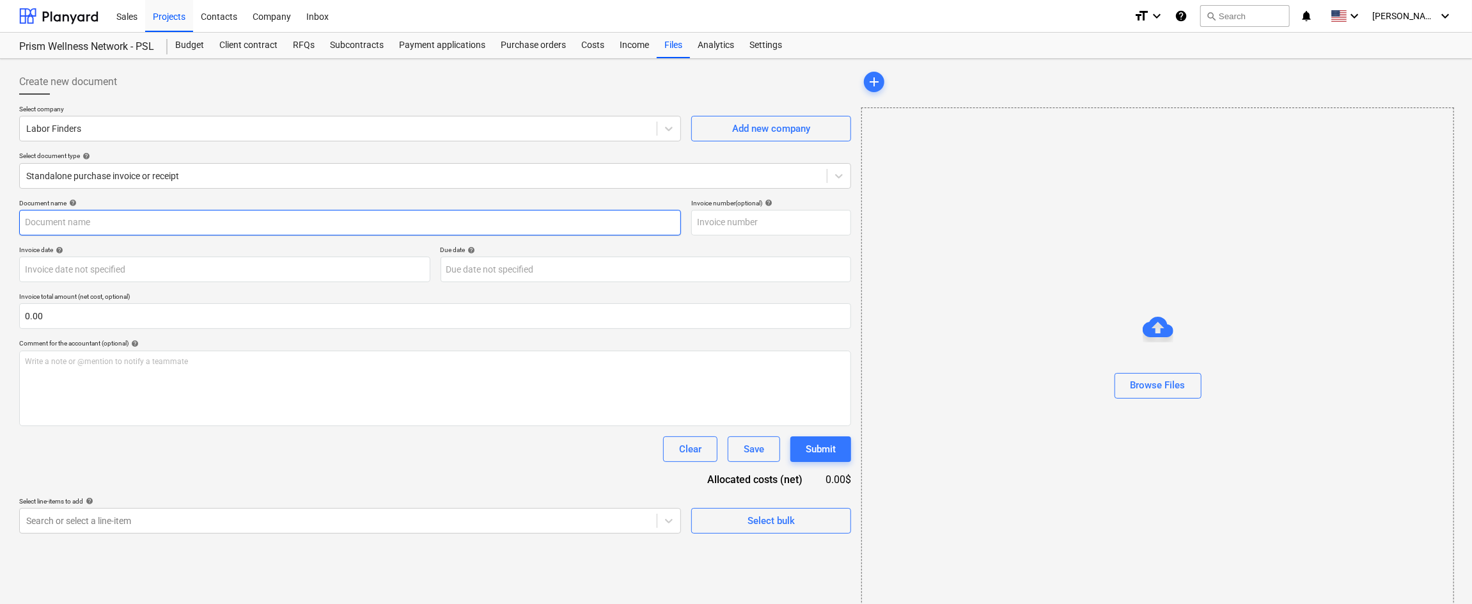
click at [313, 221] on input "text" at bounding box center [350, 223] width 662 height 26
type input "Temp Labor - PSL"
click at [1169, 383] on div "Browse Files" at bounding box center [1158, 385] width 55 height 17
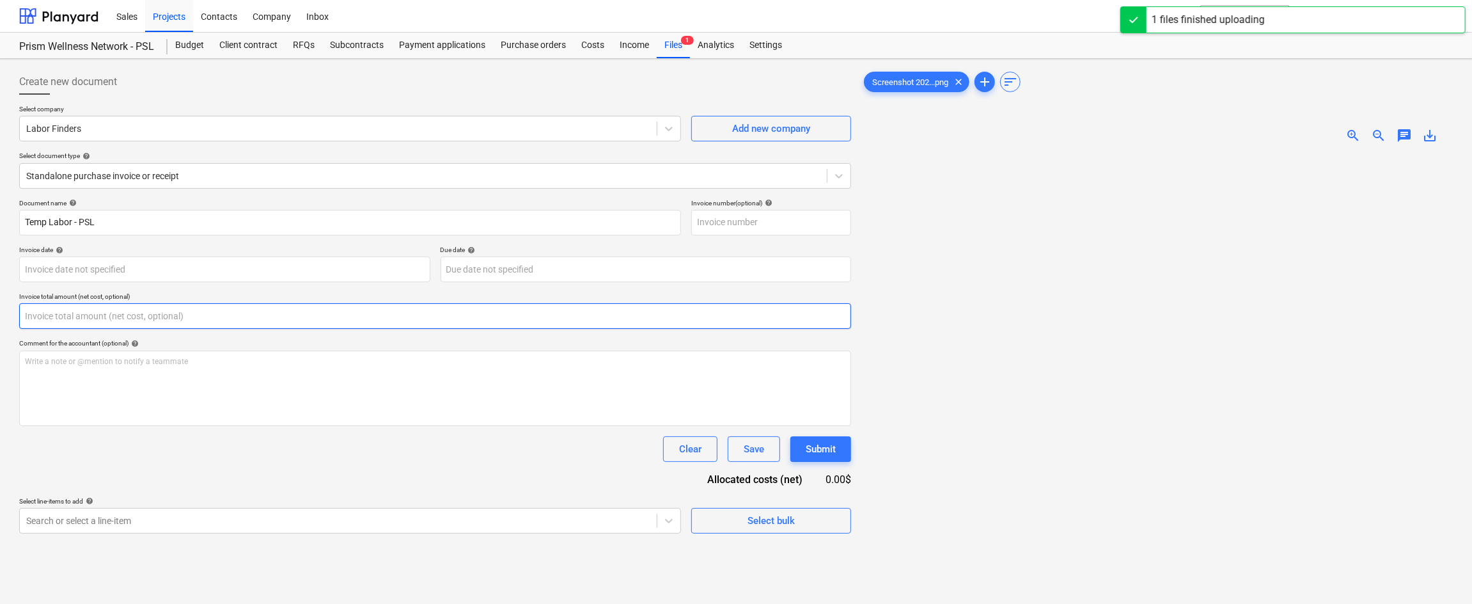
click at [160, 312] on input "text" at bounding box center [435, 316] width 832 height 26
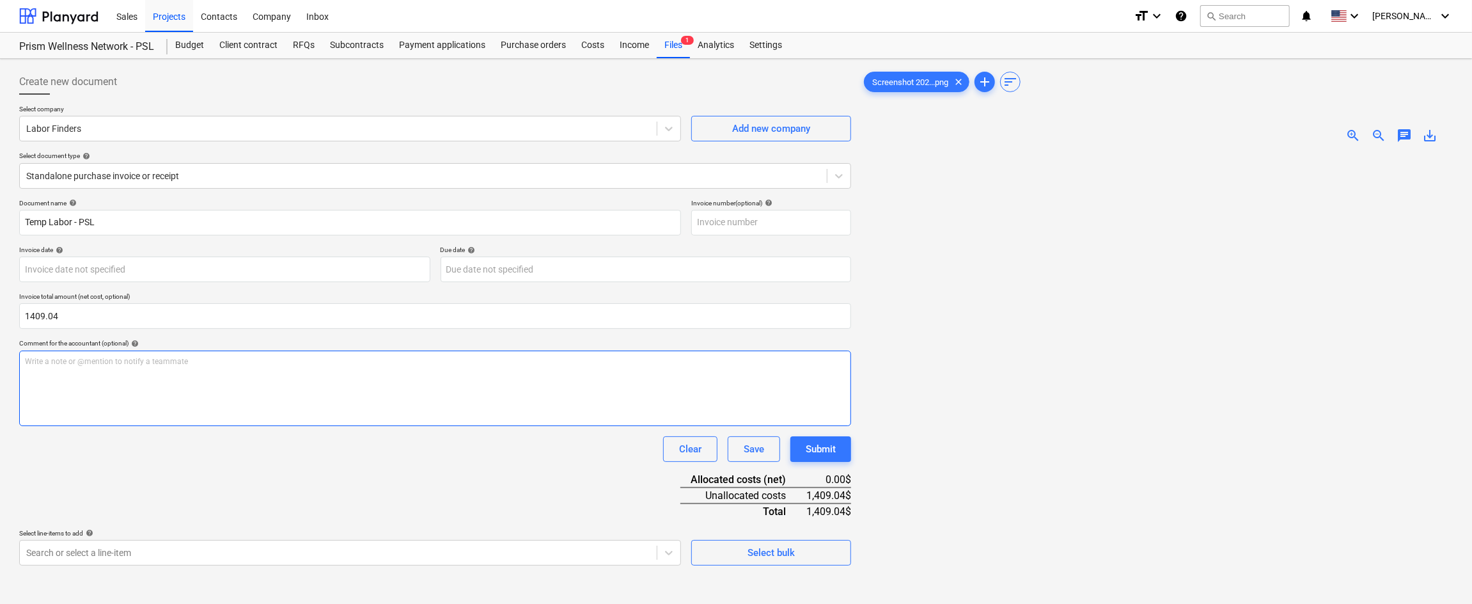
type input "1,409.04"
click at [292, 361] on p "Write a note or @mention to notify a teammate [PERSON_NAME]" at bounding box center [435, 361] width 821 height 11
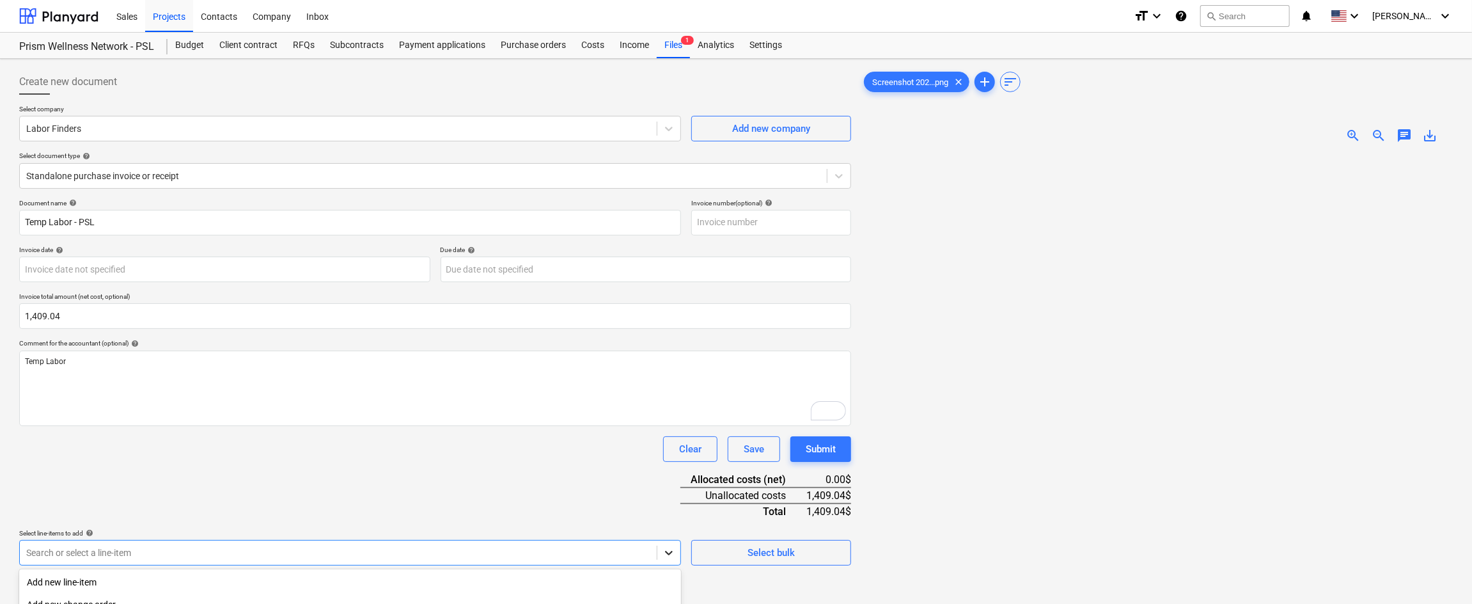
scroll to position [160, 0]
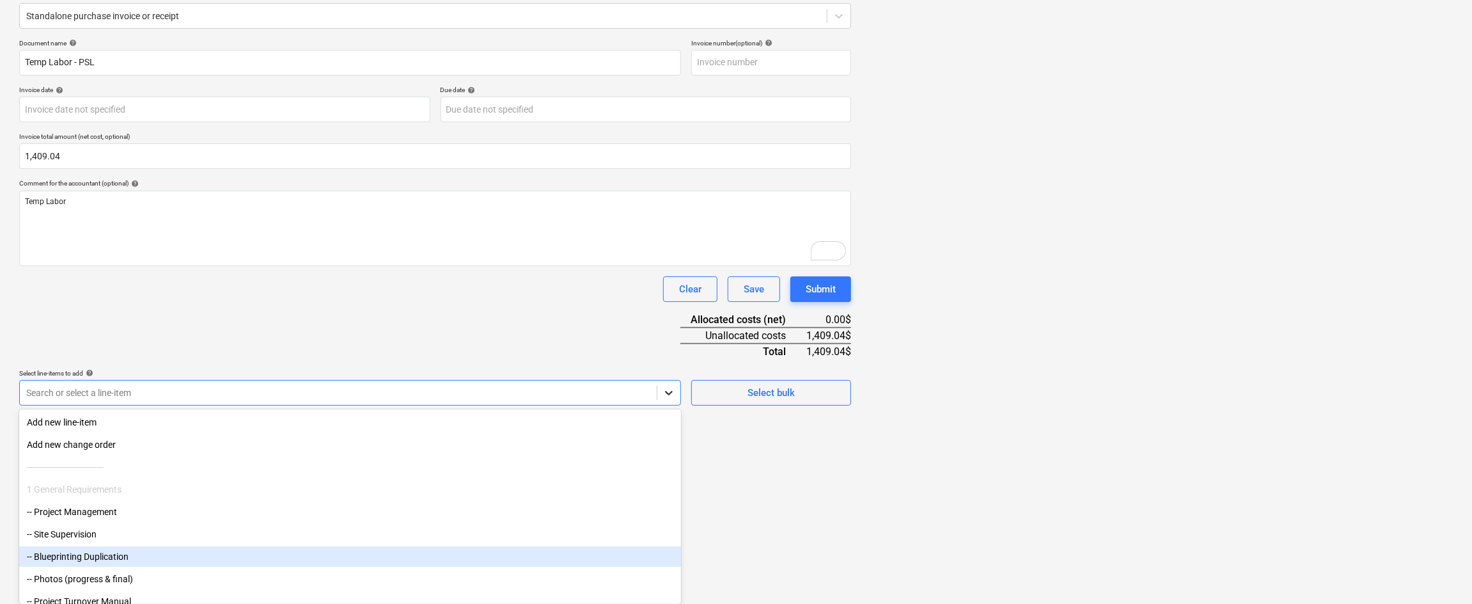
click at [668, 444] on body "Sales Projects Contacts Company Inbox format_size keyboard_arrow_down help sear…" at bounding box center [736, 142] width 1472 height 604
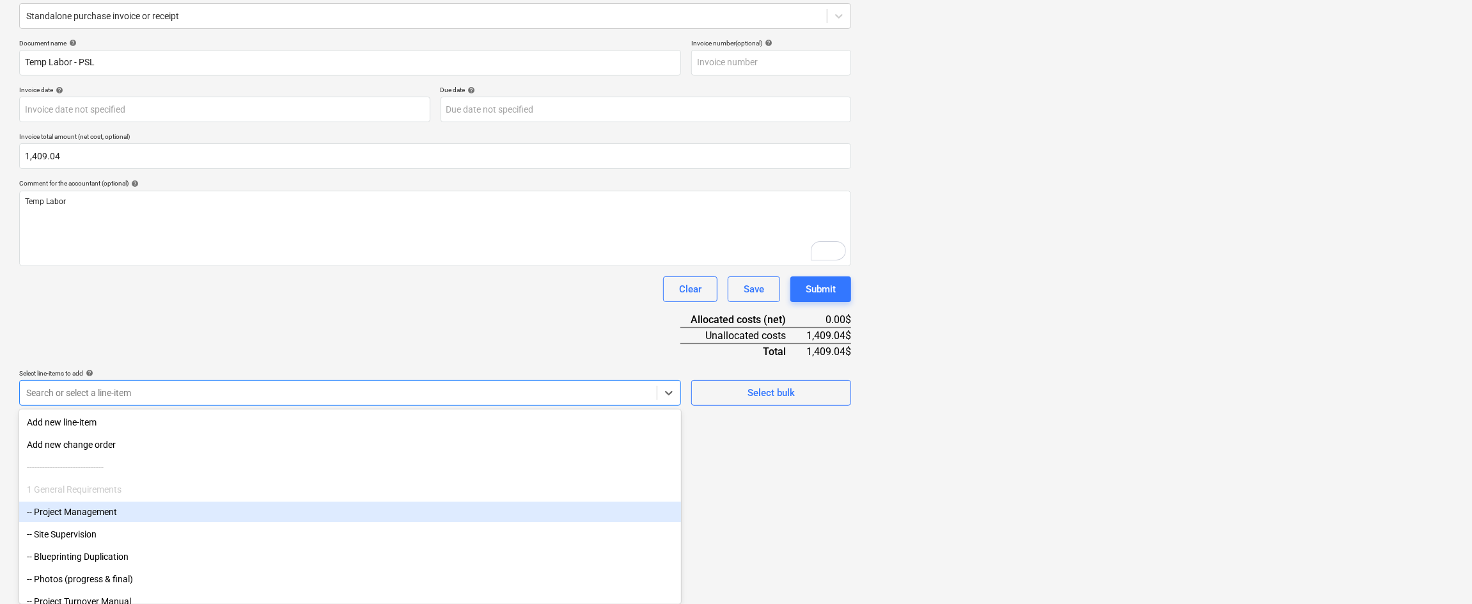
click at [491, 515] on div "-- Project Management" at bounding box center [350, 511] width 662 height 20
click at [761, 531] on div "Create new document Select company Labor Finders Add new company Select documen…" at bounding box center [435, 235] width 842 height 663
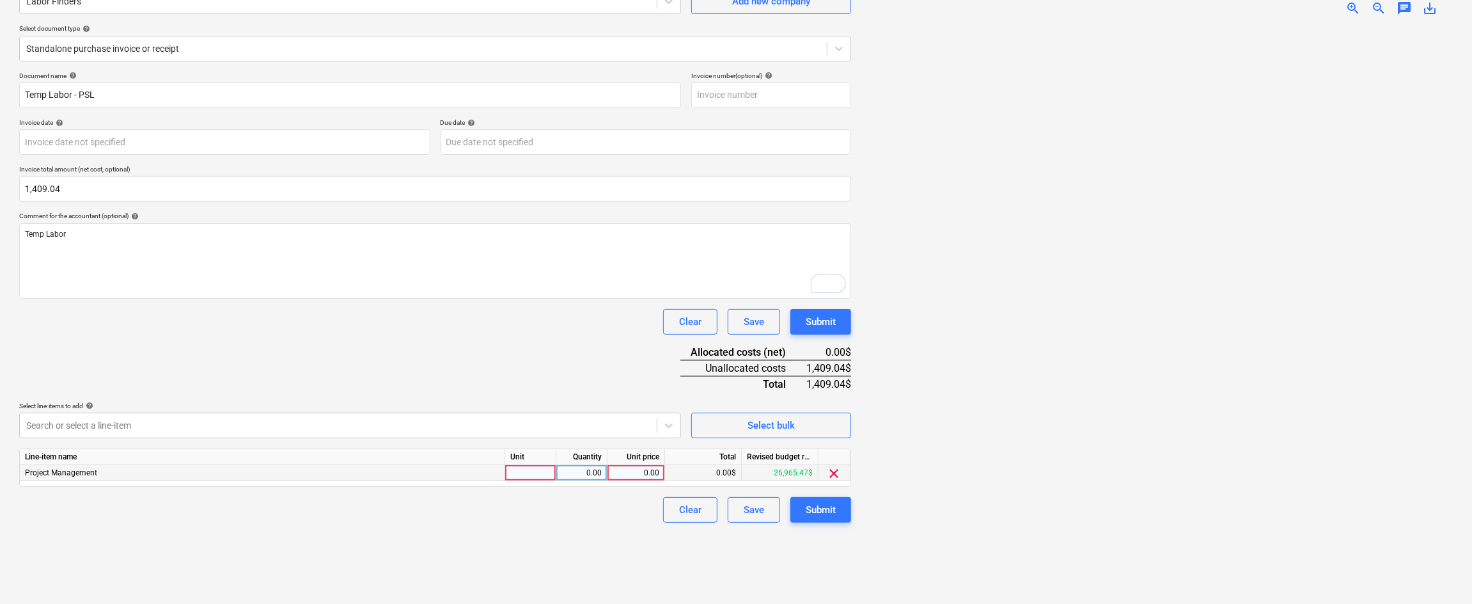
click at [638, 470] on div "0.00" at bounding box center [636, 473] width 47 height 16
type input "1409.04"
click at [838, 508] on button "Submit" at bounding box center [820, 510] width 61 height 26
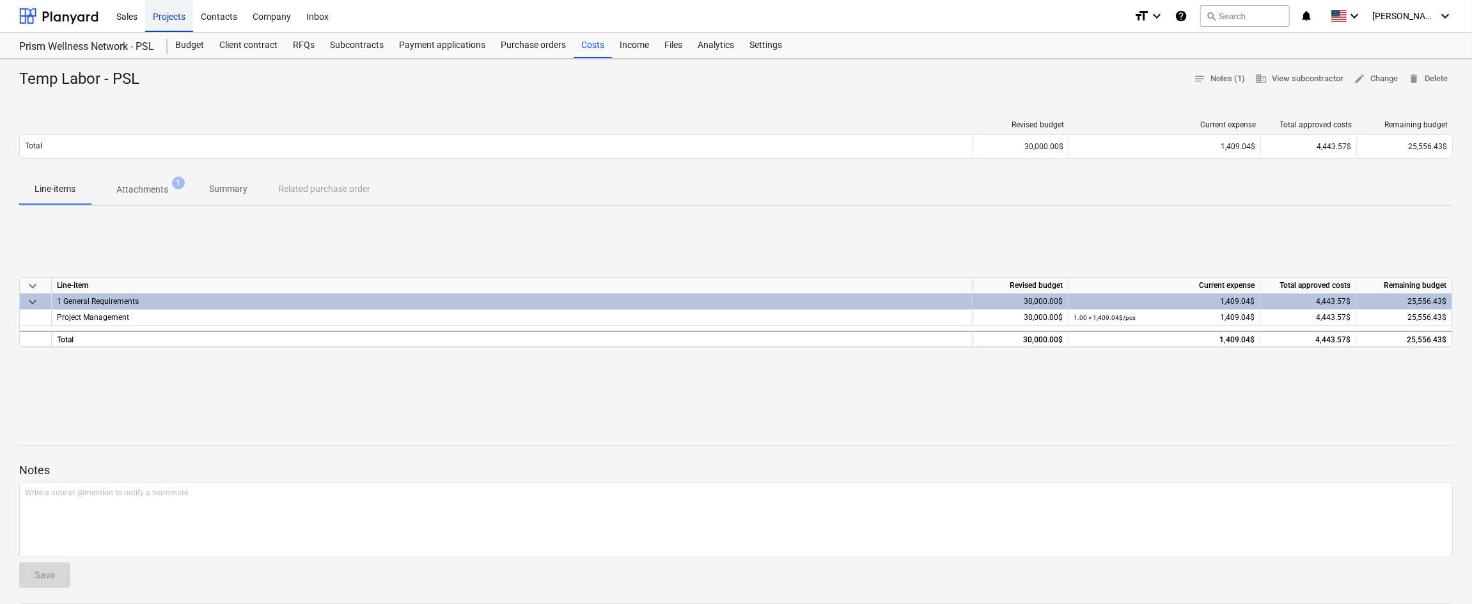
click at [168, 18] on div "Projects" at bounding box center [169, 15] width 48 height 33
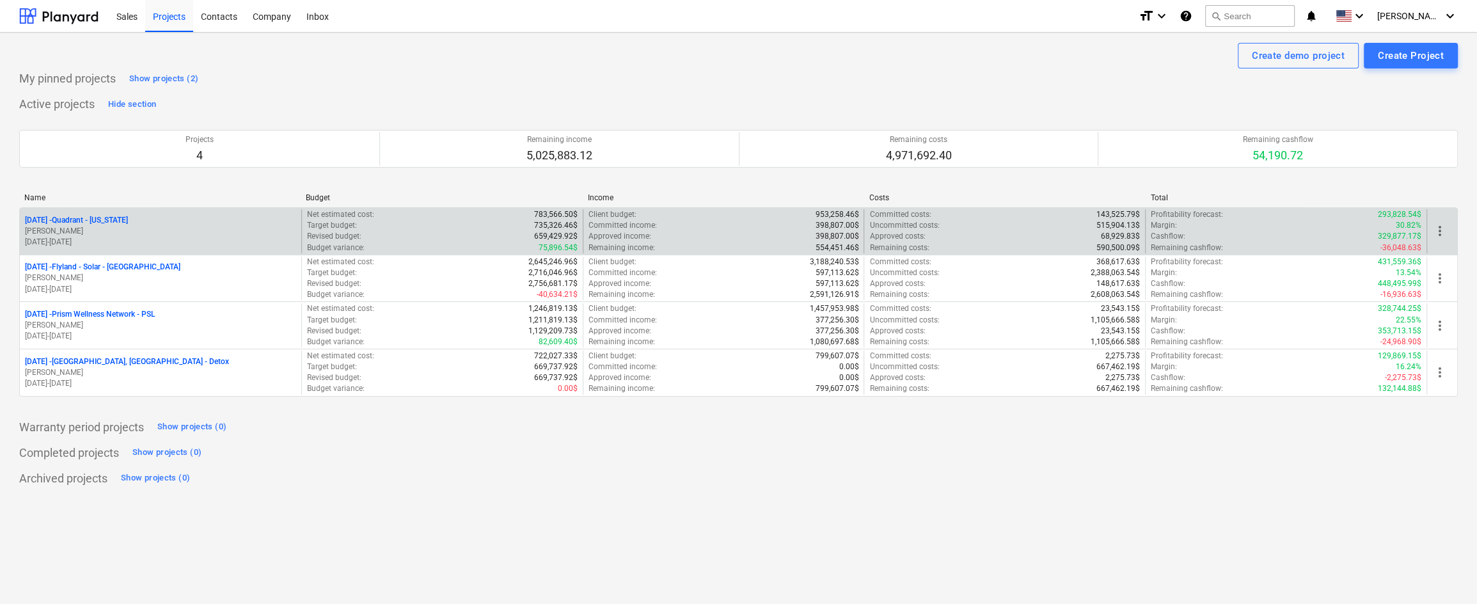
click at [88, 212] on div "[DATE] - Quadrant - [US_STATE] [PERSON_NAME] [DATE] - [DATE]" at bounding box center [160, 231] width 281 height 44
click at [88, 217] on p "[DATE] - Quadrant - [US_STATE]" at bounding box center [76, 220] width 103 height 11
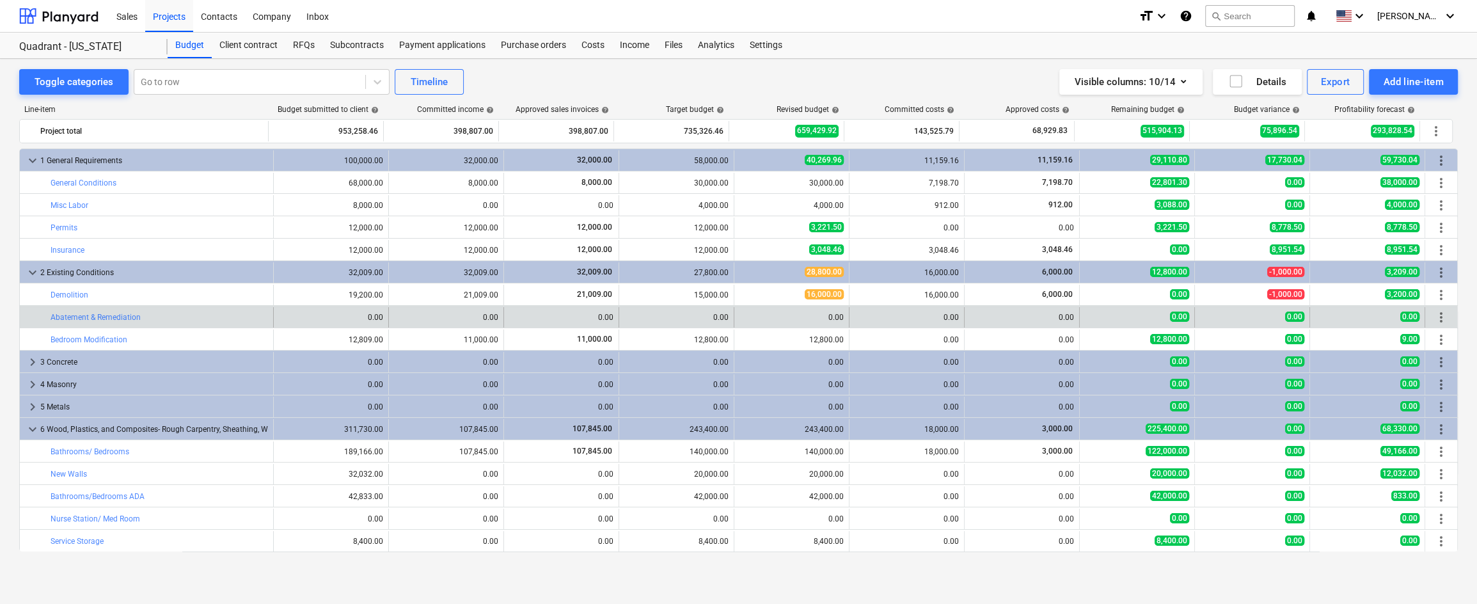
scroll to position [170, 0]
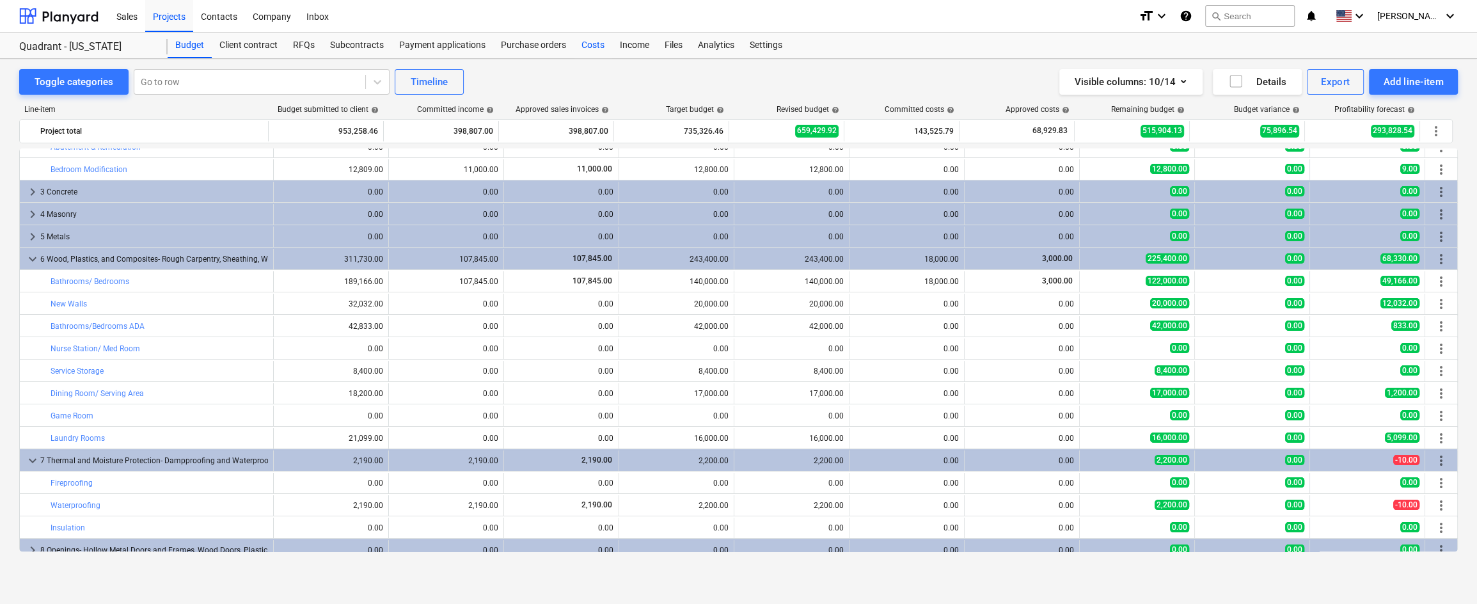
click at [593, 48] on div "Costs" at bounding box center [593, 46] width 38 height 26
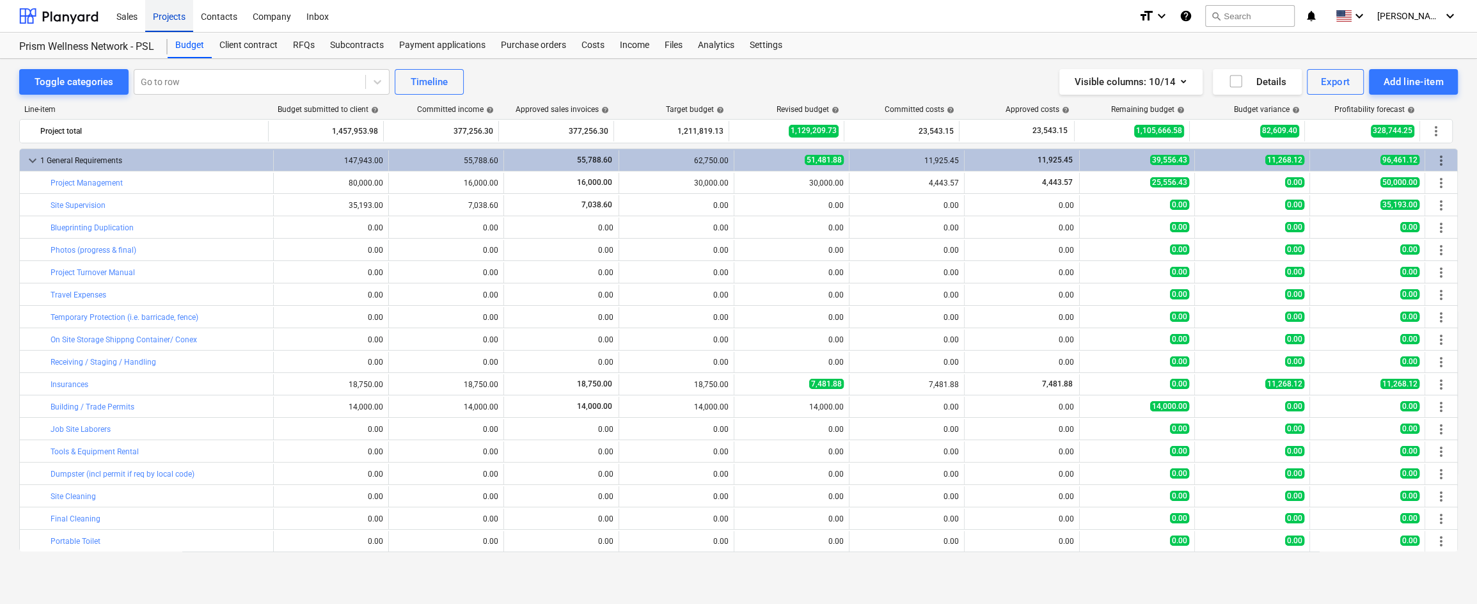
click at [168, 19] on div "Projects" at bounding box center [169, 15] width 48 height 33
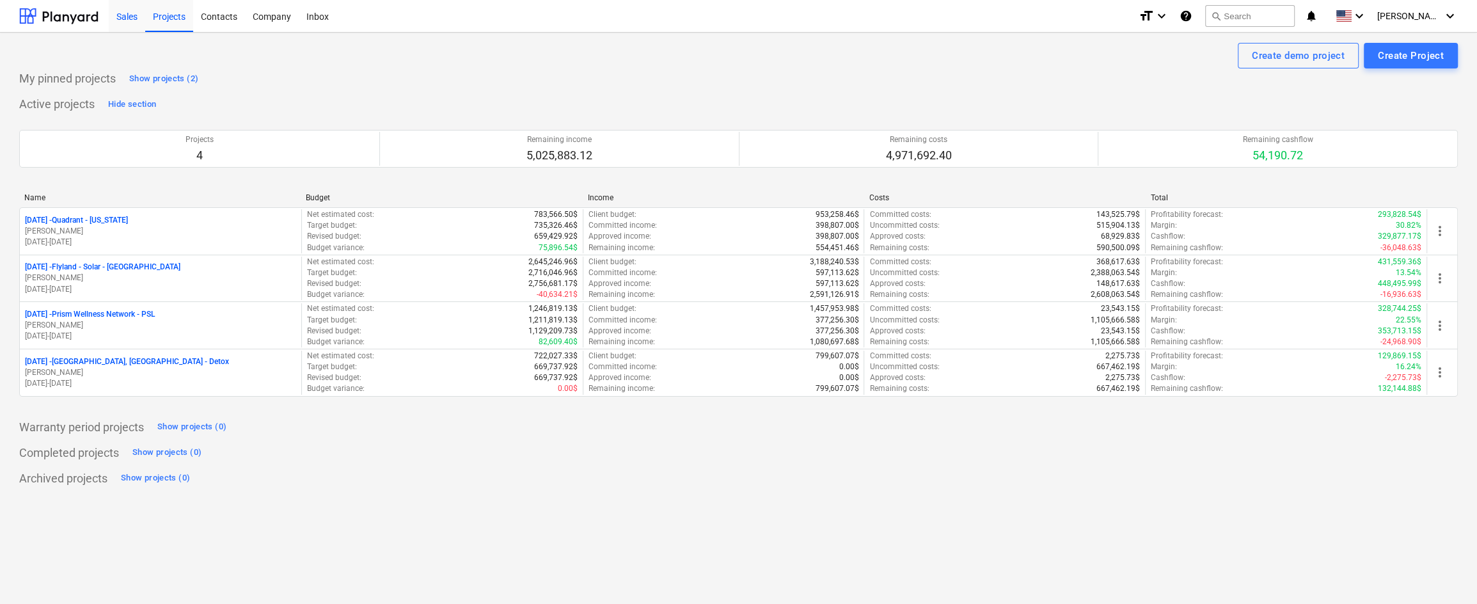
click at [116, 19] on div "Sales" at bounding box center [127, 15] width 36 height 33
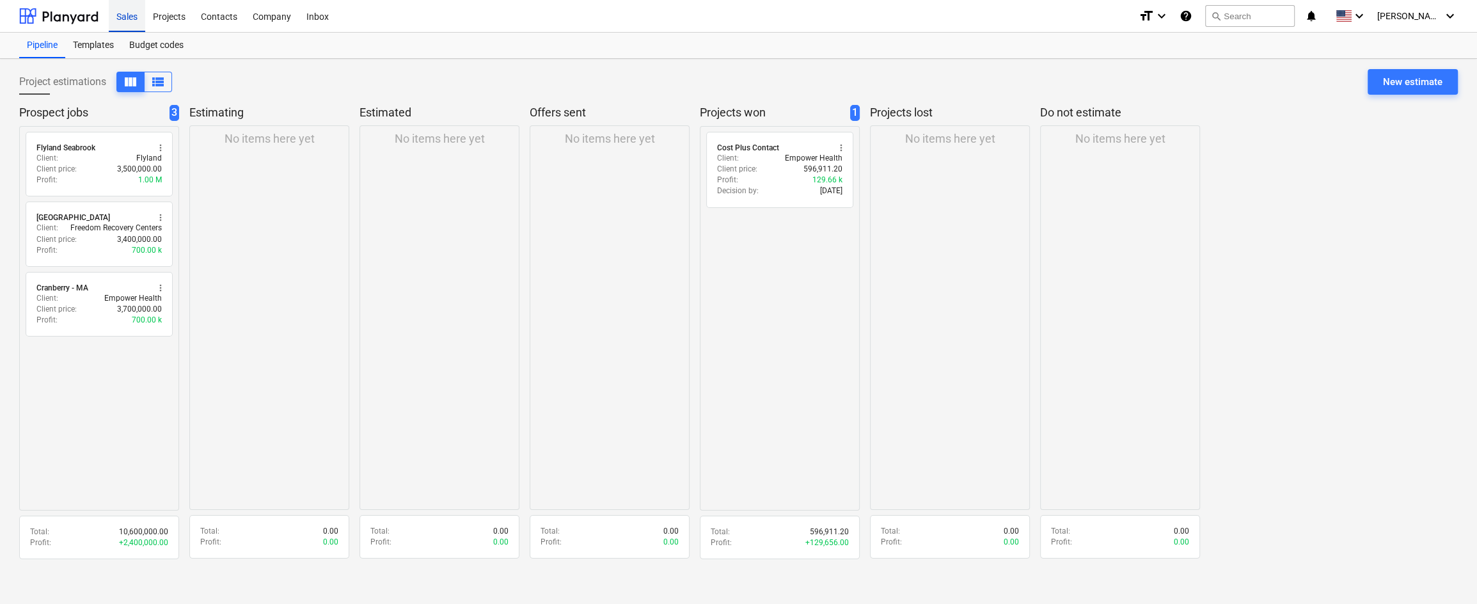
click at [123, 16] on div "Sales" at bounding box center [127, 15] width 36 height 33
